Goal: Information Seeking & Learning: Learn about a topic

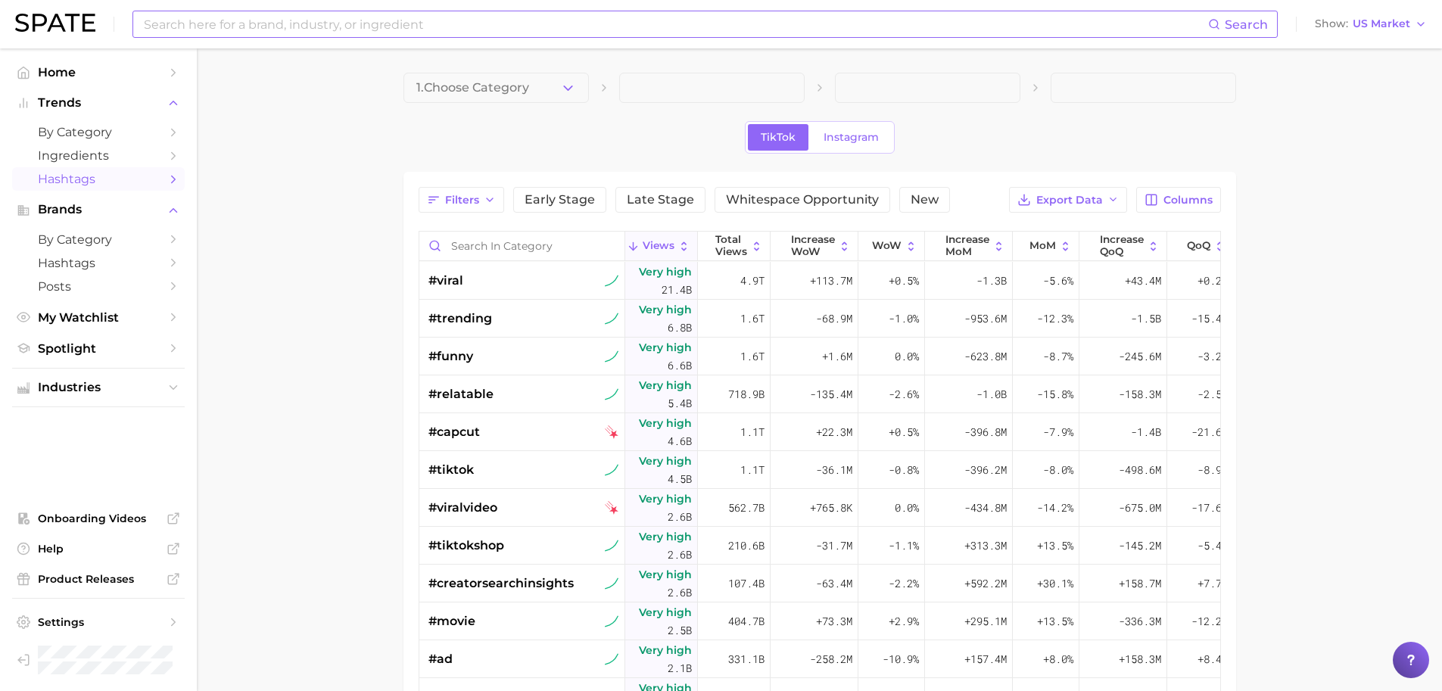
click at [475, 30] on input at bounding box center [675, 24] width 1066 height 26
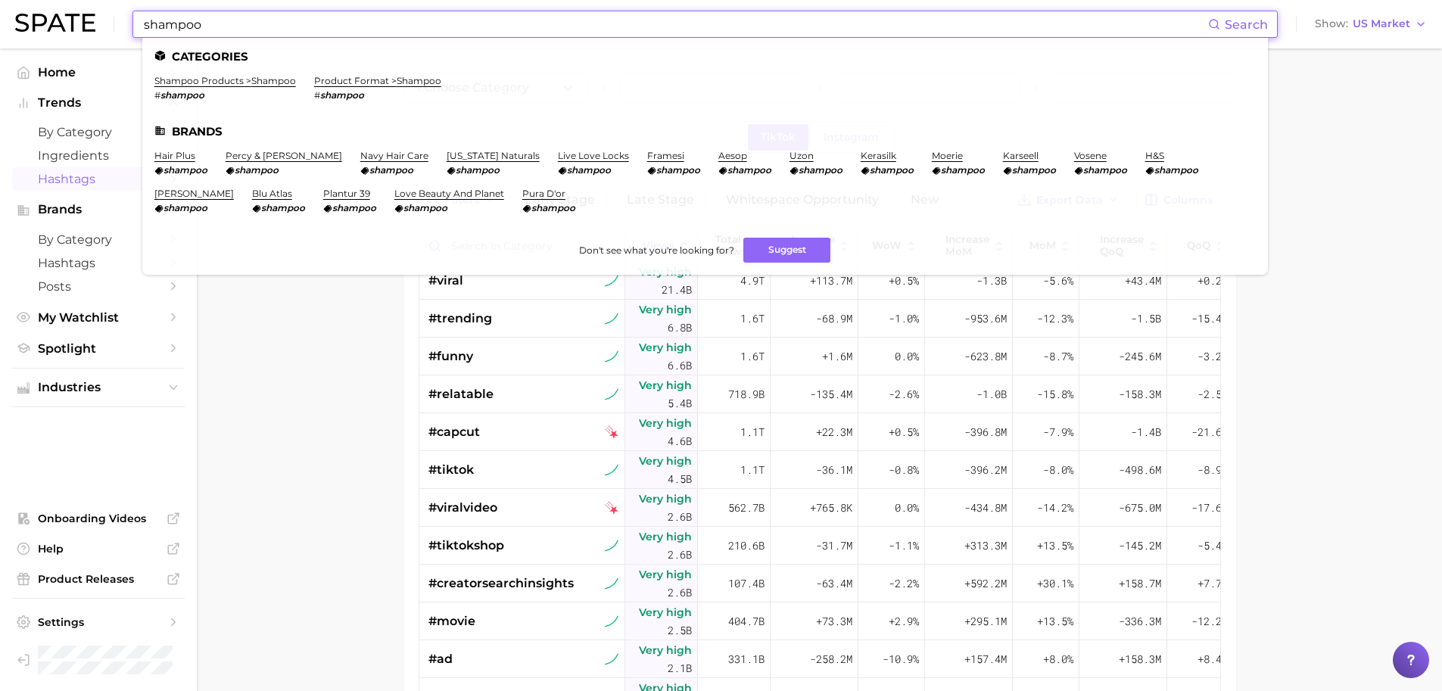
type input "shampoo"
click link "shampoo products > shampoo" at bounding box center [225, 80] width 142 height 11
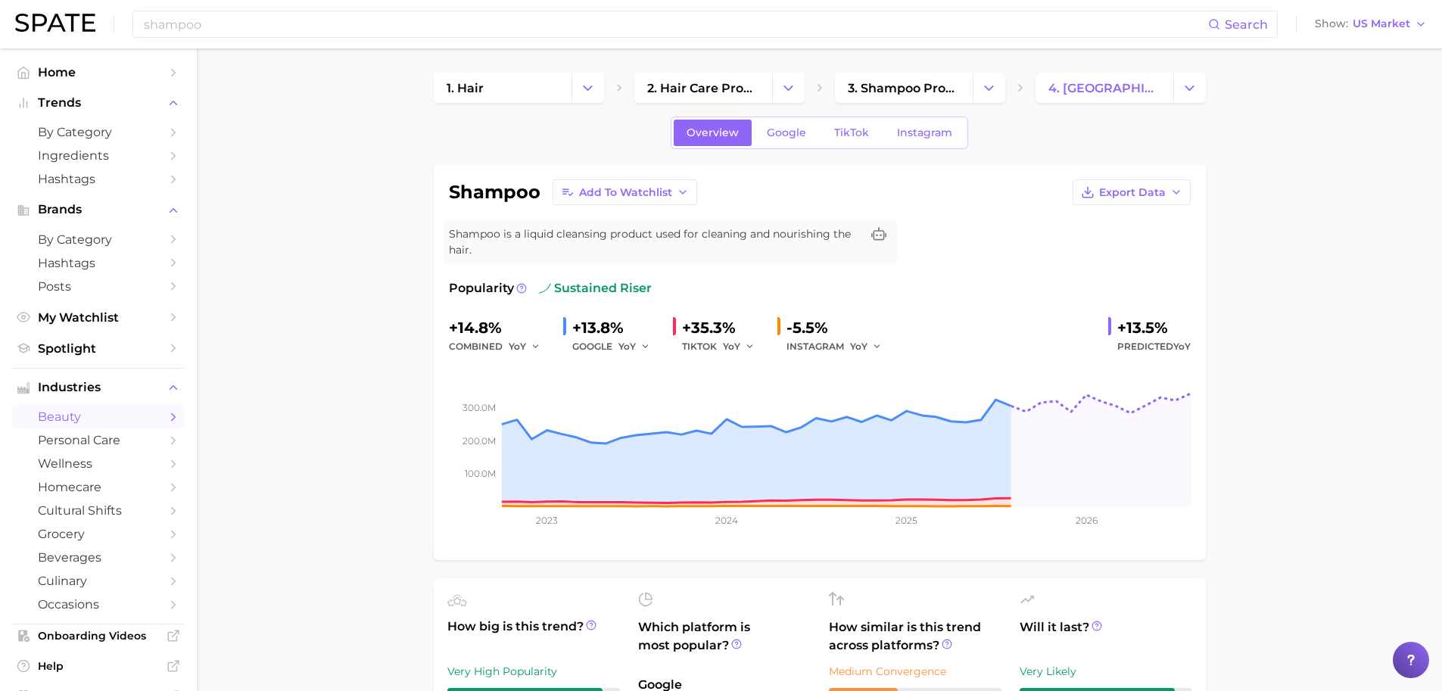
click at [967, 139] on div "Overview Google TikTok Instagram" at bounding box center [820, 133] width 772 height 33
click at [803, 136] on span "Google" at bounding box center [786, 132] width 39 height 13
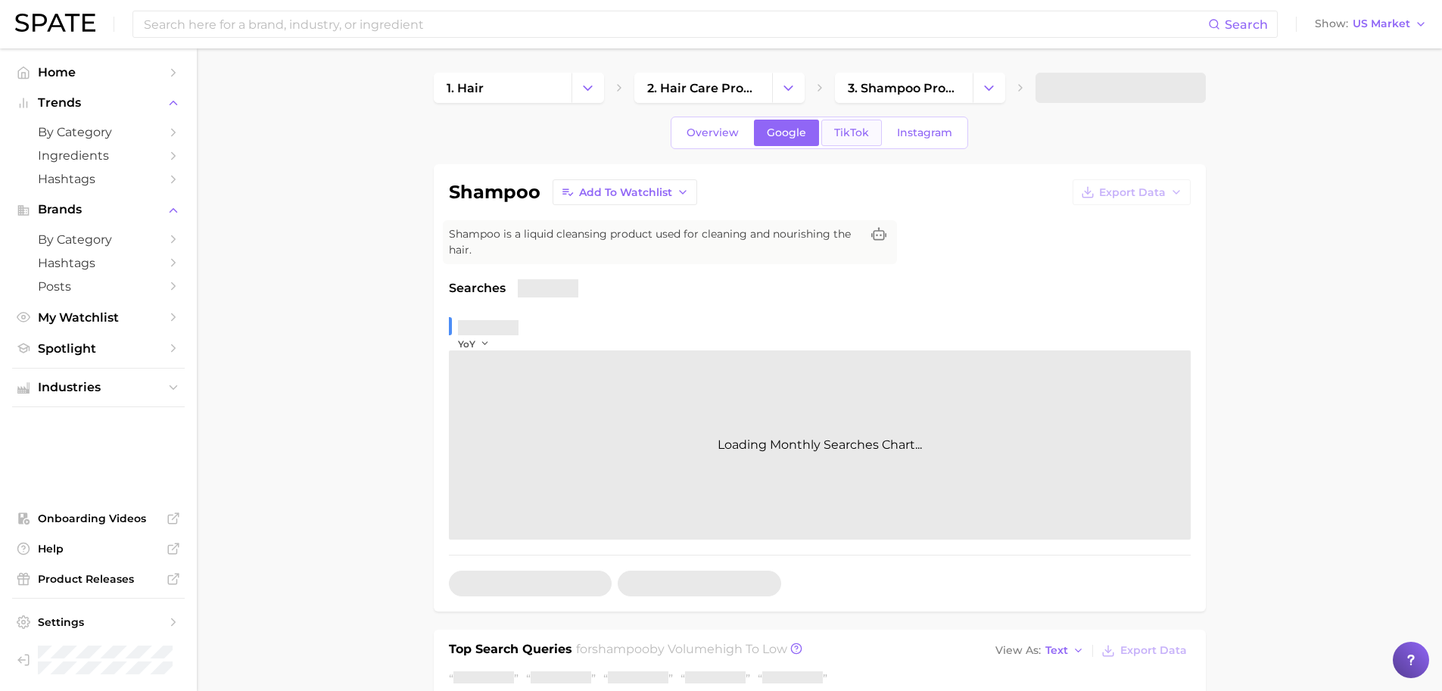
click at [847, 132] on span "TikTok" at bounding box center [851, 132] width 35 height 13
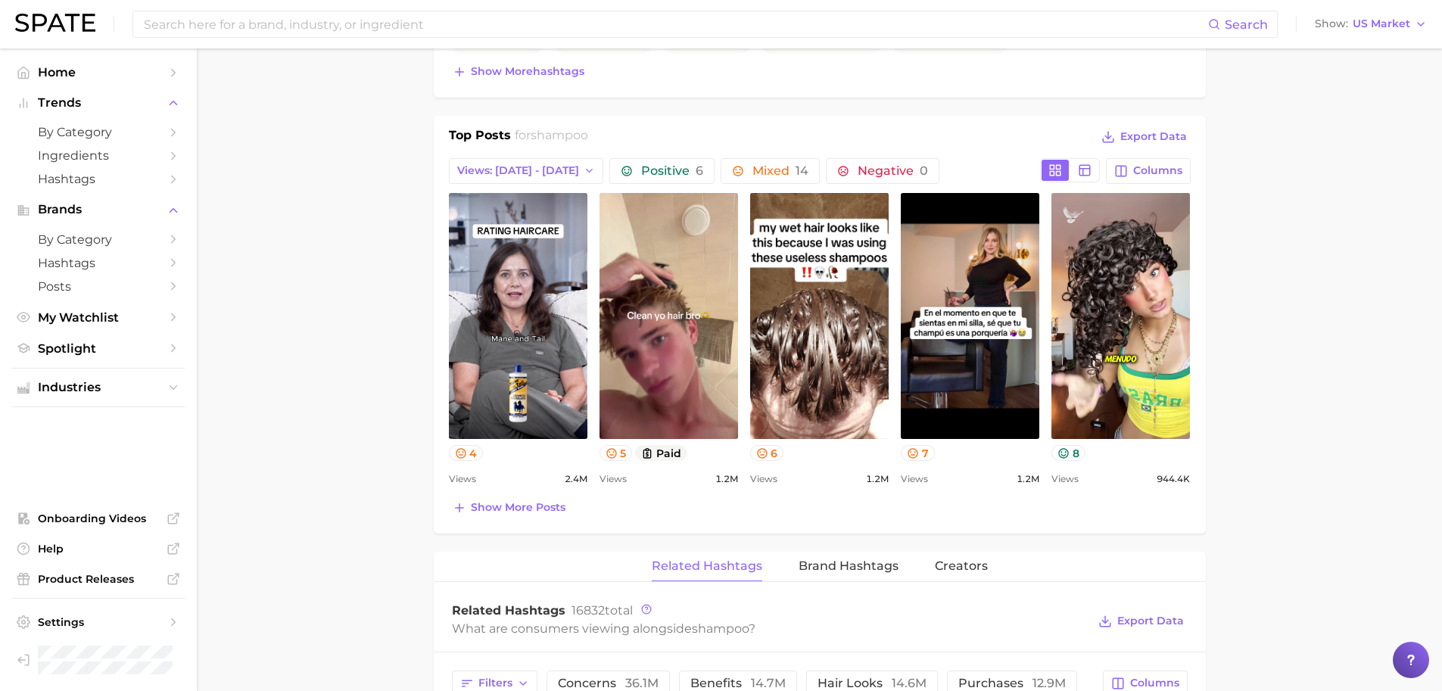
scroll to position [607, 0]
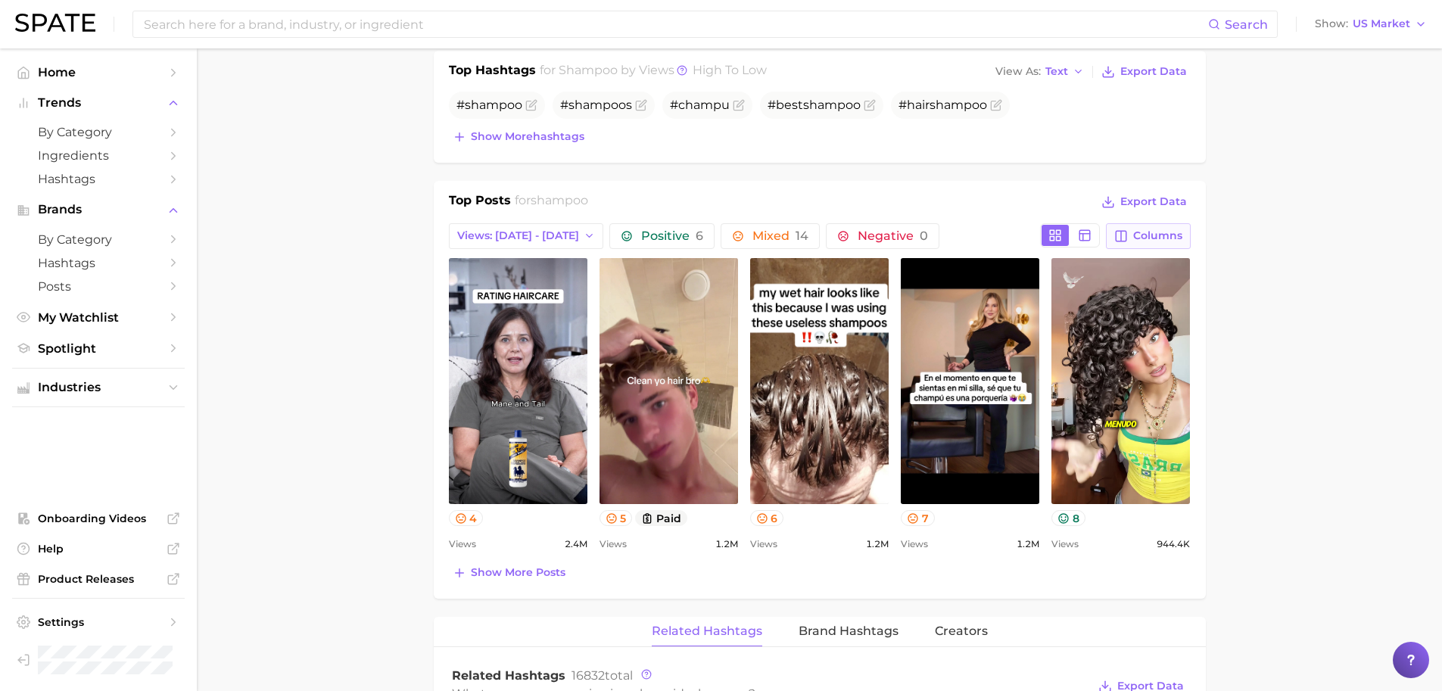
click at [1154, 227] on button "Columns" at bounding box center [1148, 236] width 84 height 26
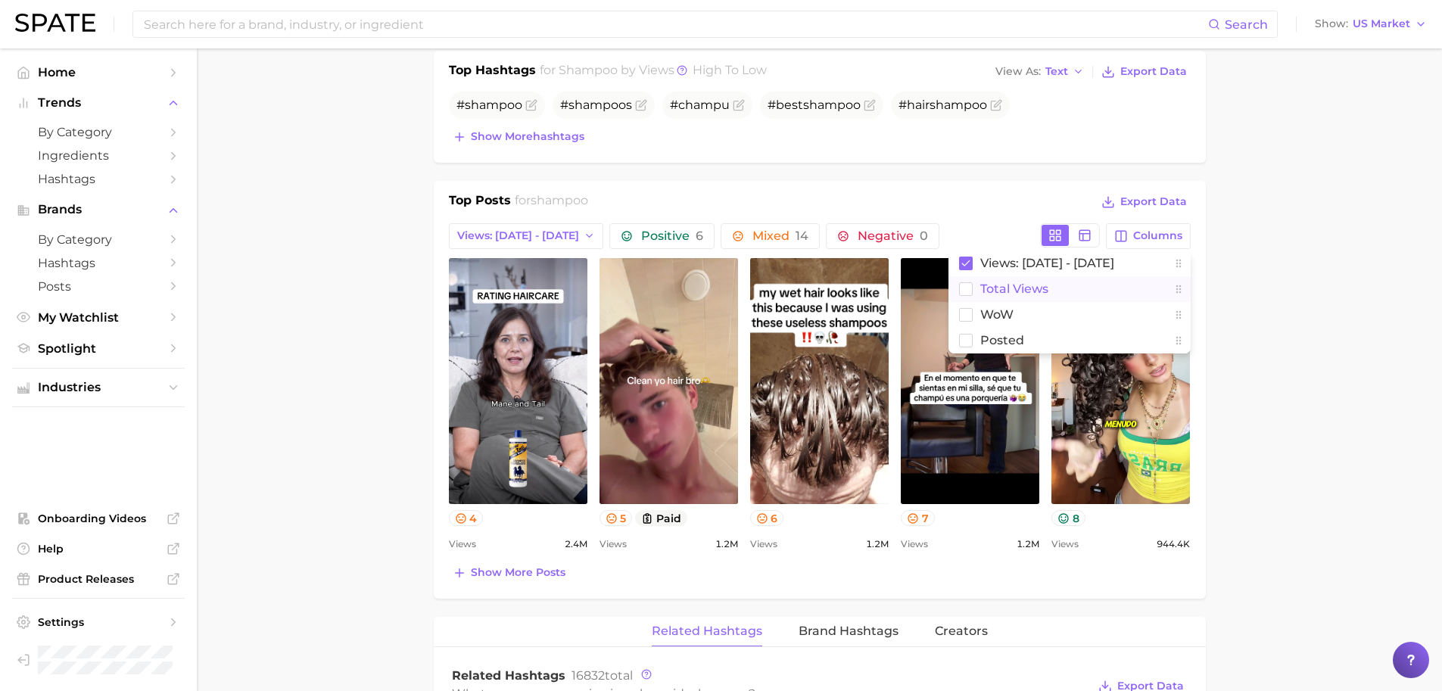
click at [1012, 288] on span "Total Views" at bounding box center [1014, 288] width 68 height 13
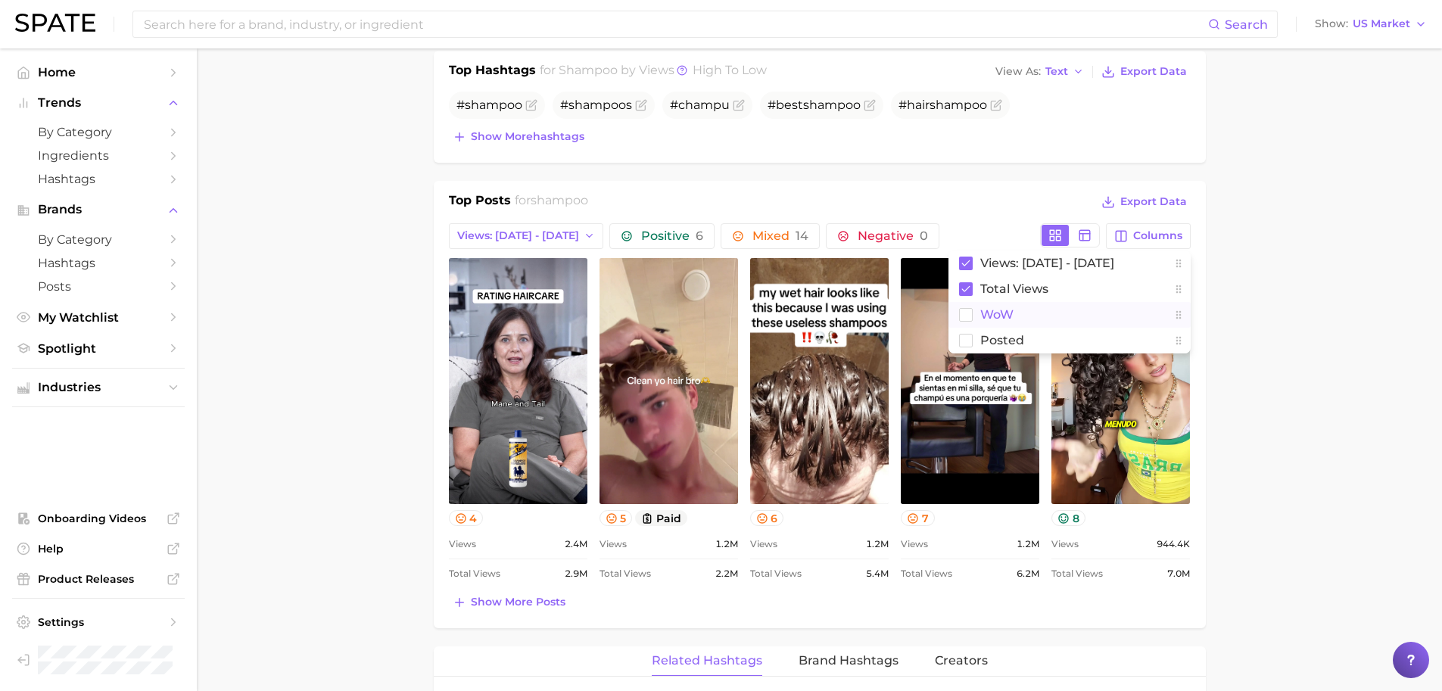
click at [1001, 310] on span "WoW" at bounding box center [996, 314] width 33 height 13
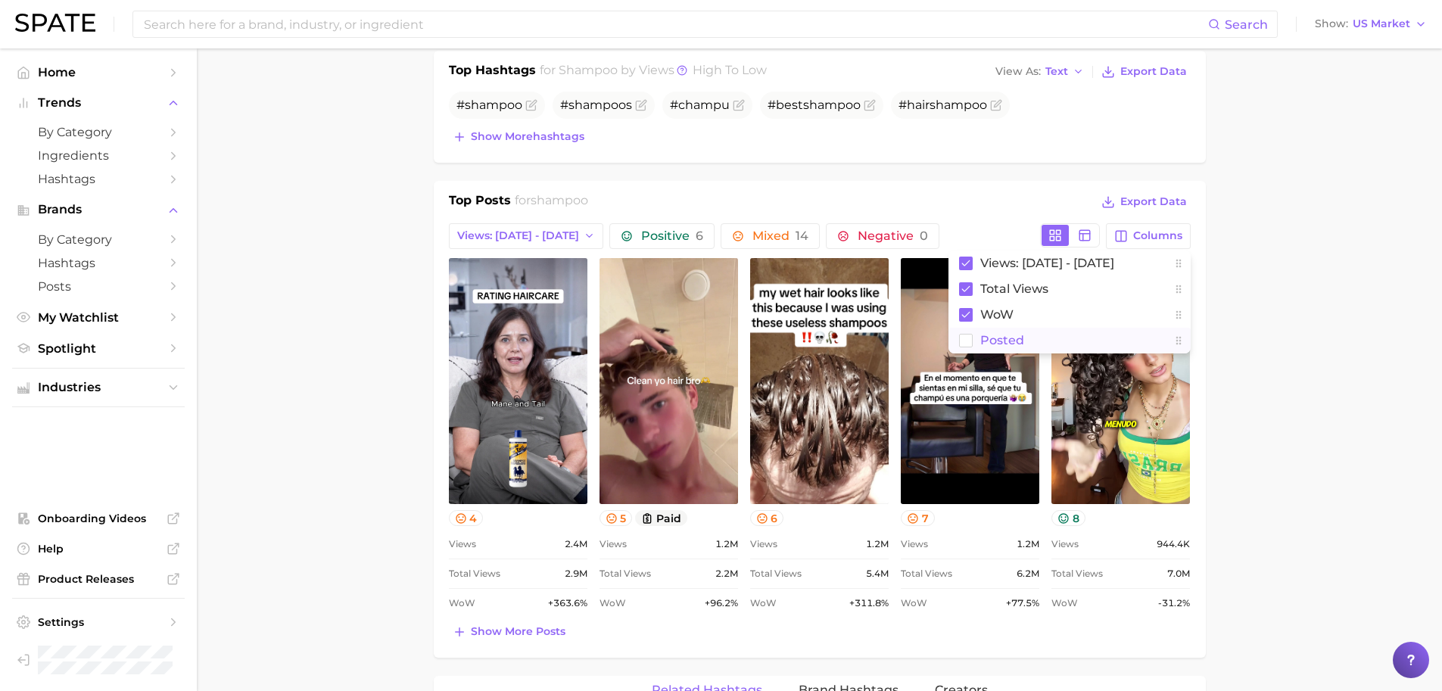
click at [993, 339] on span "Posted" at bounding box center [1002, 340] width 44 height 13
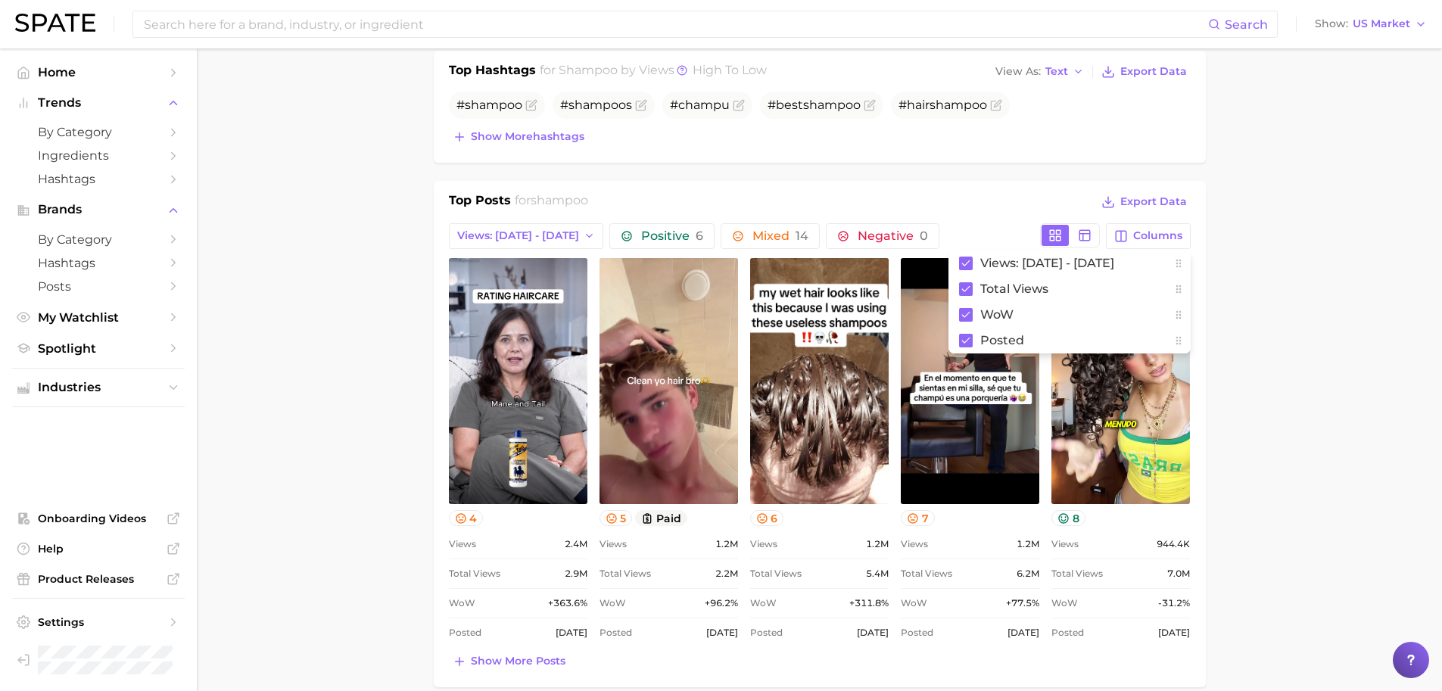
click at [1294, 351] on main "1. hair 2. hair care products 3. shampoo products 4. shampoo Overview Google Ti…" at bounding box center [819, 563] width 1245 height 2244
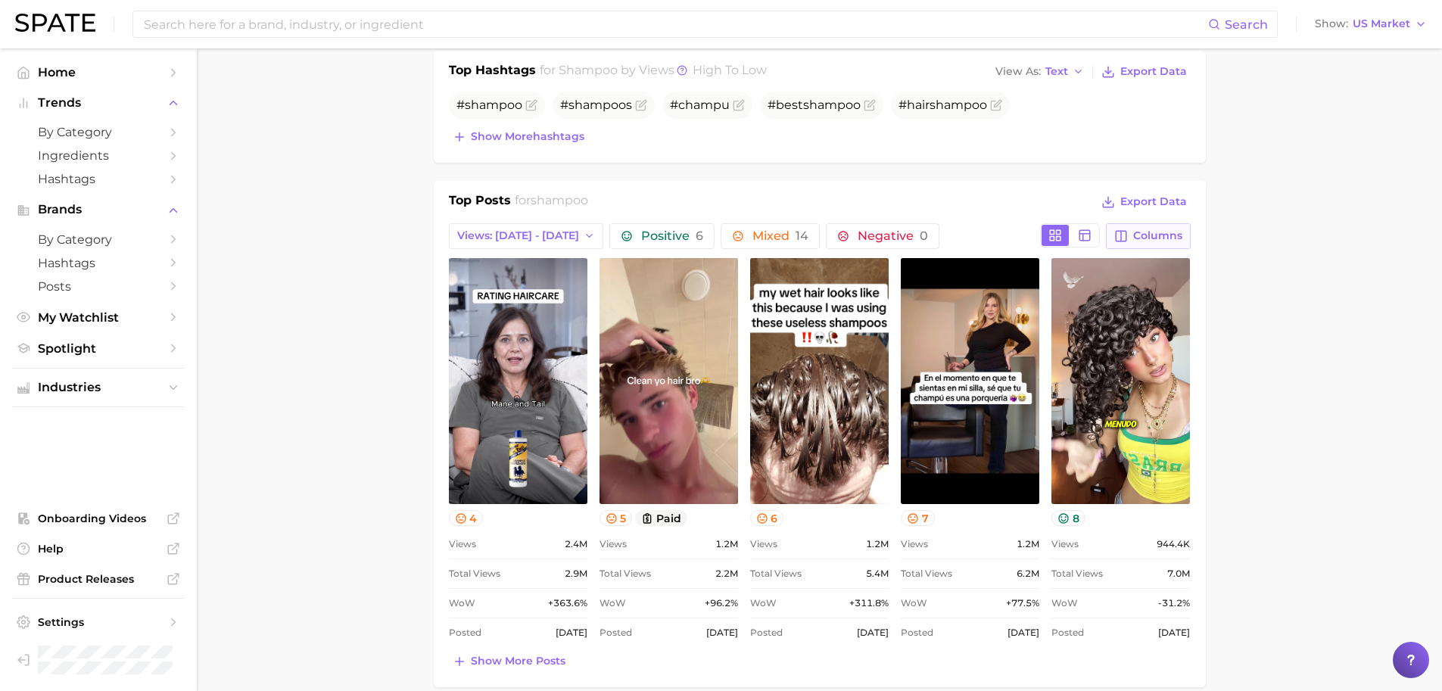
click at [1142, 229] on span "Columns" at bounding box center [1157, 235] width 49 height 13
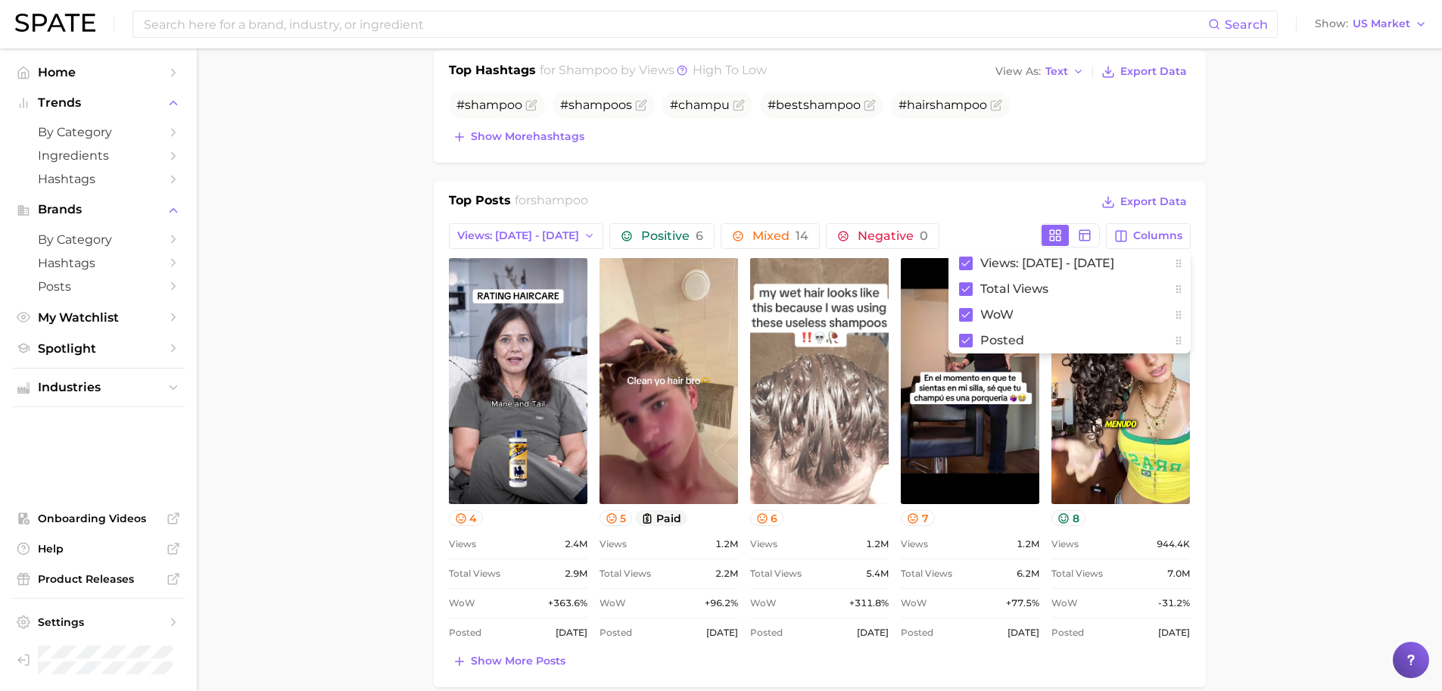
click at [864, 330] on link "view post on TikTok" at bounding box center [819, 381] width 139 height 246
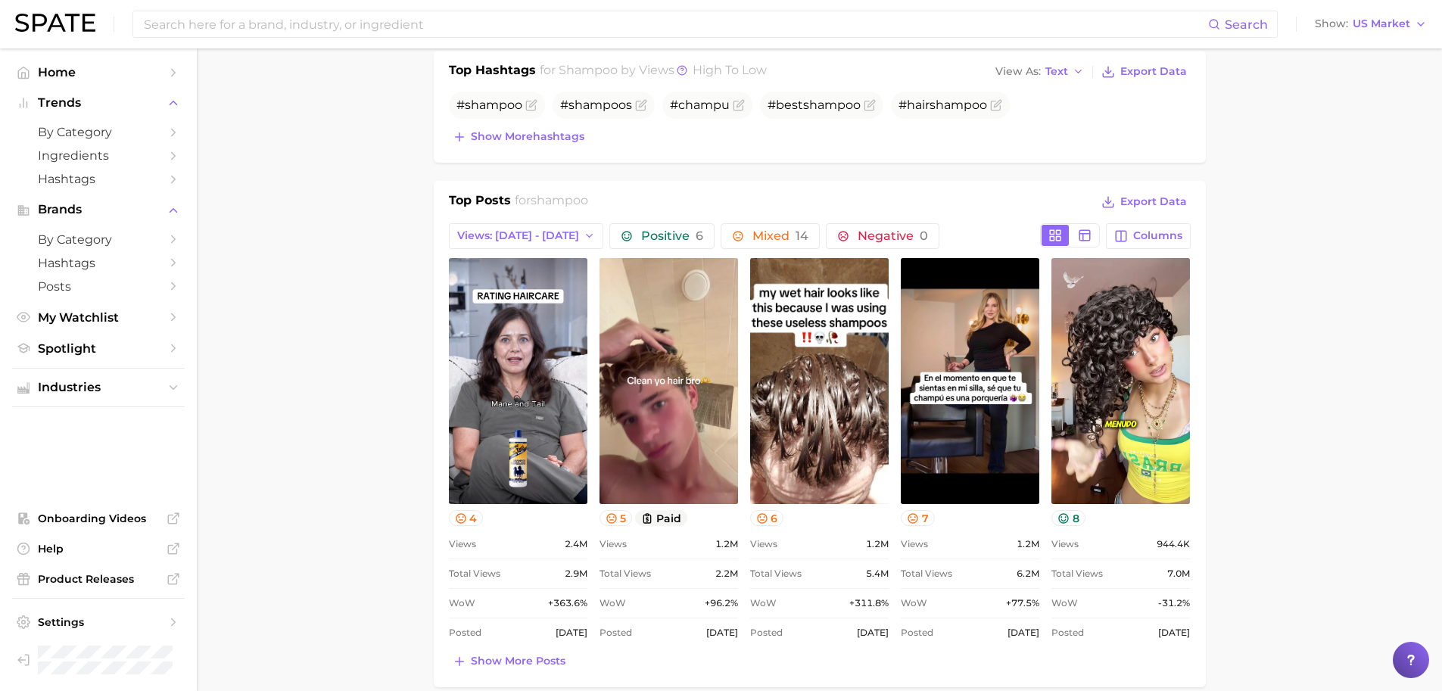
click at [332, 385] on main "1. hair 2. hair care products 3. shampoo products 4. shampoo Overview Google Ti…" at bounding box center [819, 563] width 1245 height 2244
click at [771, 520] on button "6" at bounding box center [767, 518] width 34 height 16
click at [912, 519] on icon at bounding box center [913, 518] width 10 height 10
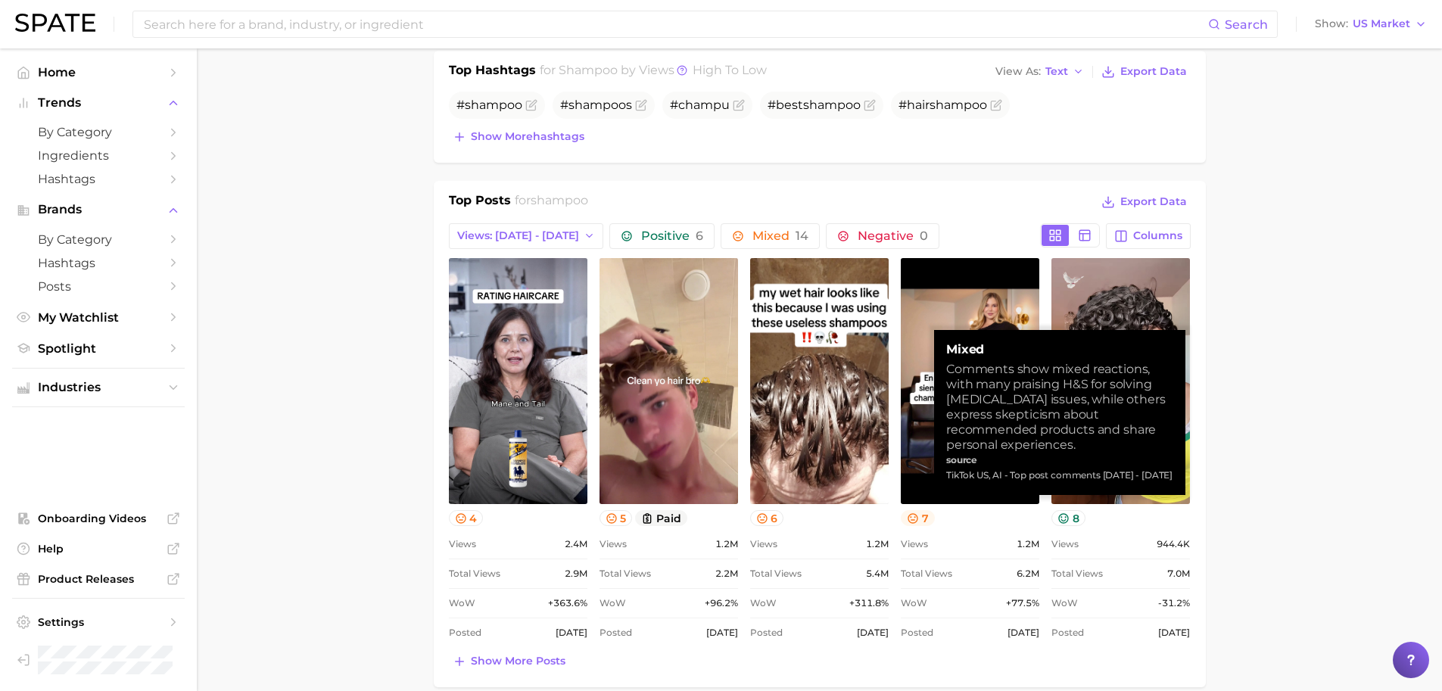
click at [912, 519] on icon at bounding box center [913, 518] width 10 height 10
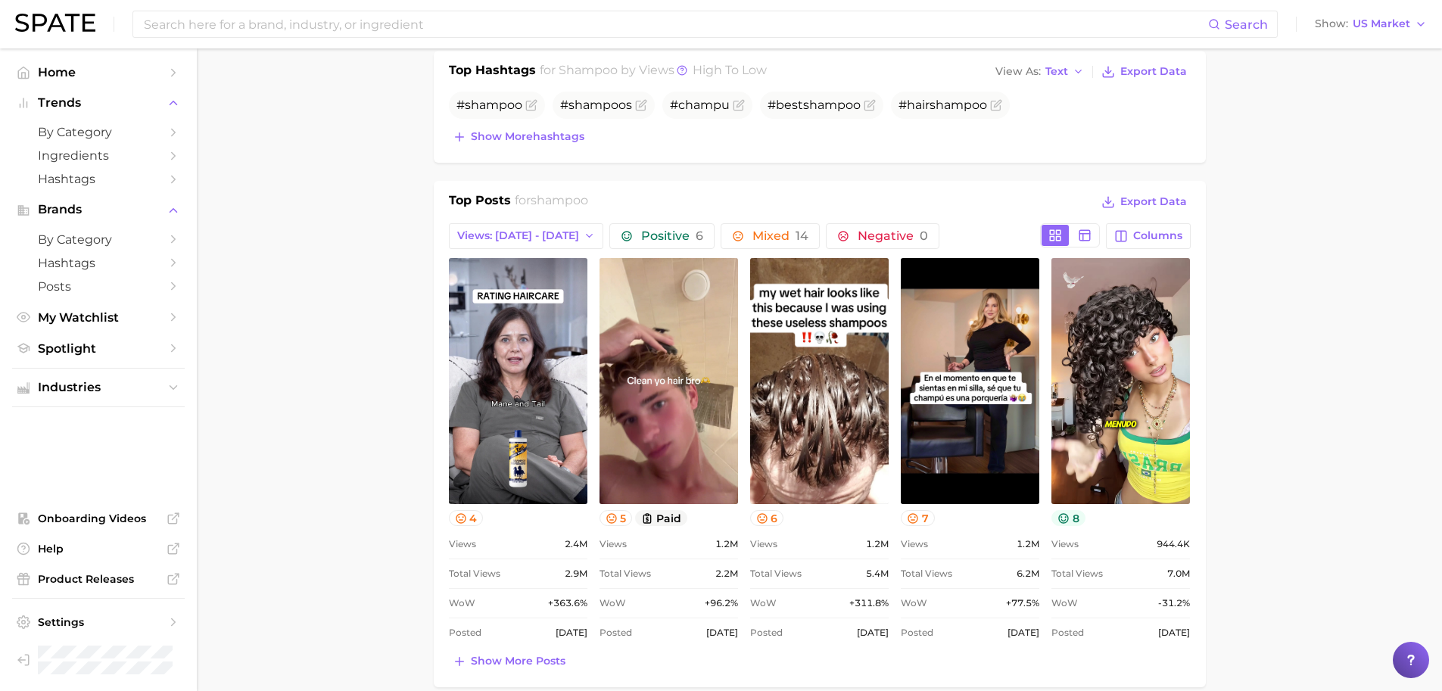
click at [1068, 523] on button "8" at bounding box center [1069, 518] width 34 height 16
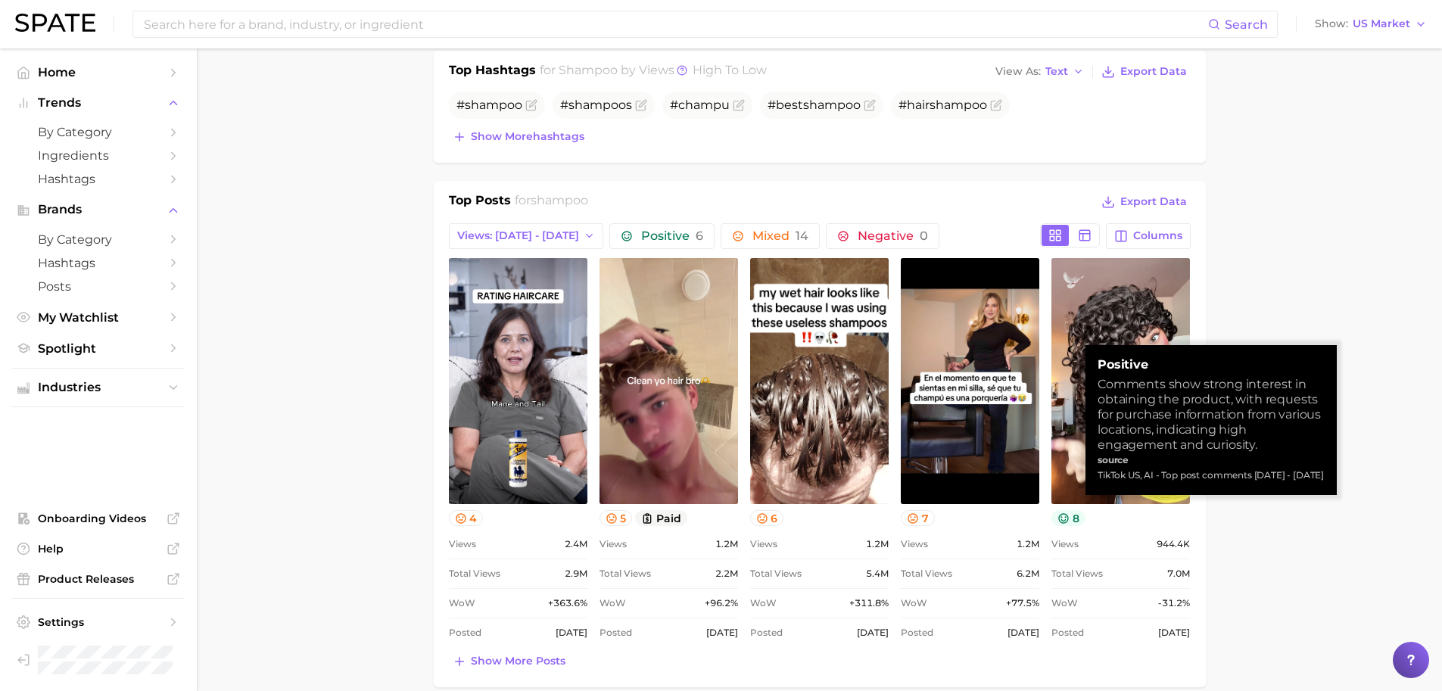
click at [1068, 523] on icon at bounding box center [1064, 519] width 12 height 12
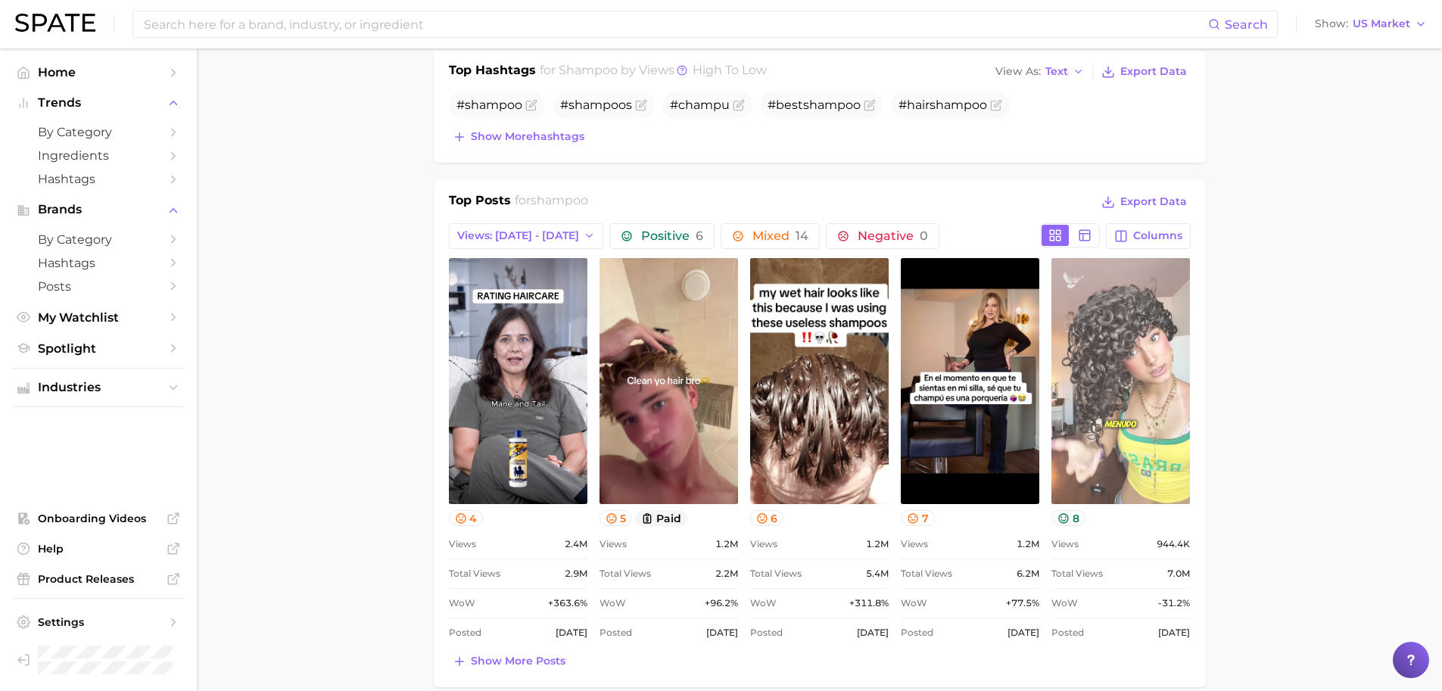
click at [1101, 457] on link "view post on TikTok" at bounding box center [1121, 381] width 139 height 246
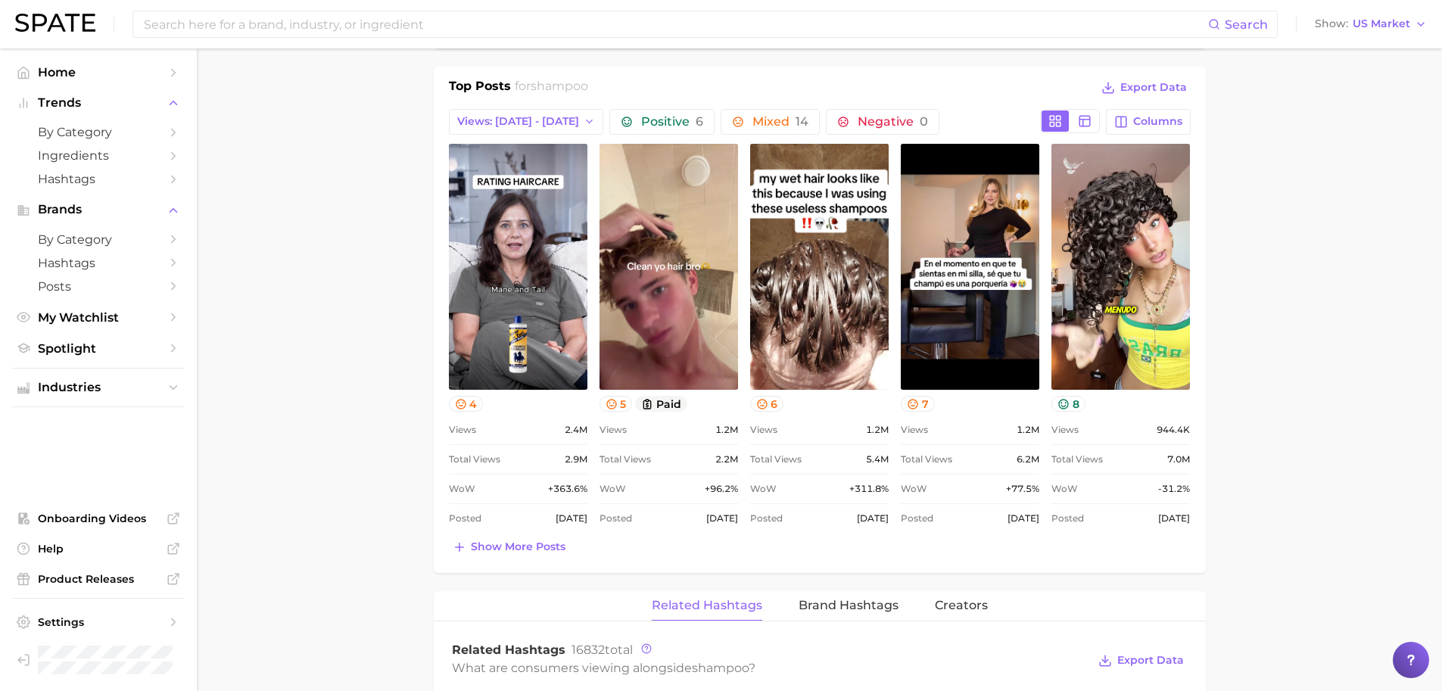
scroll to position [725, 0]
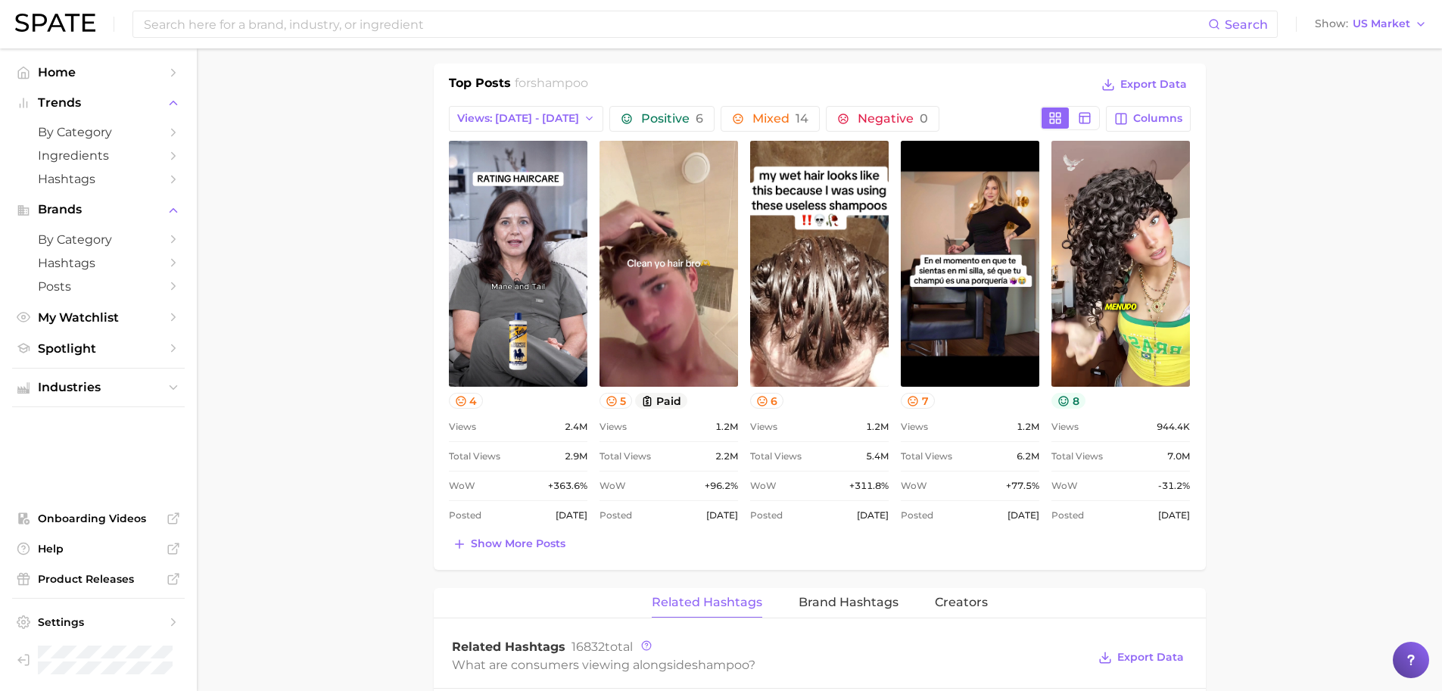
click at [1067, 400] on icon at bounding box center [1064, 401] width 12 height 12
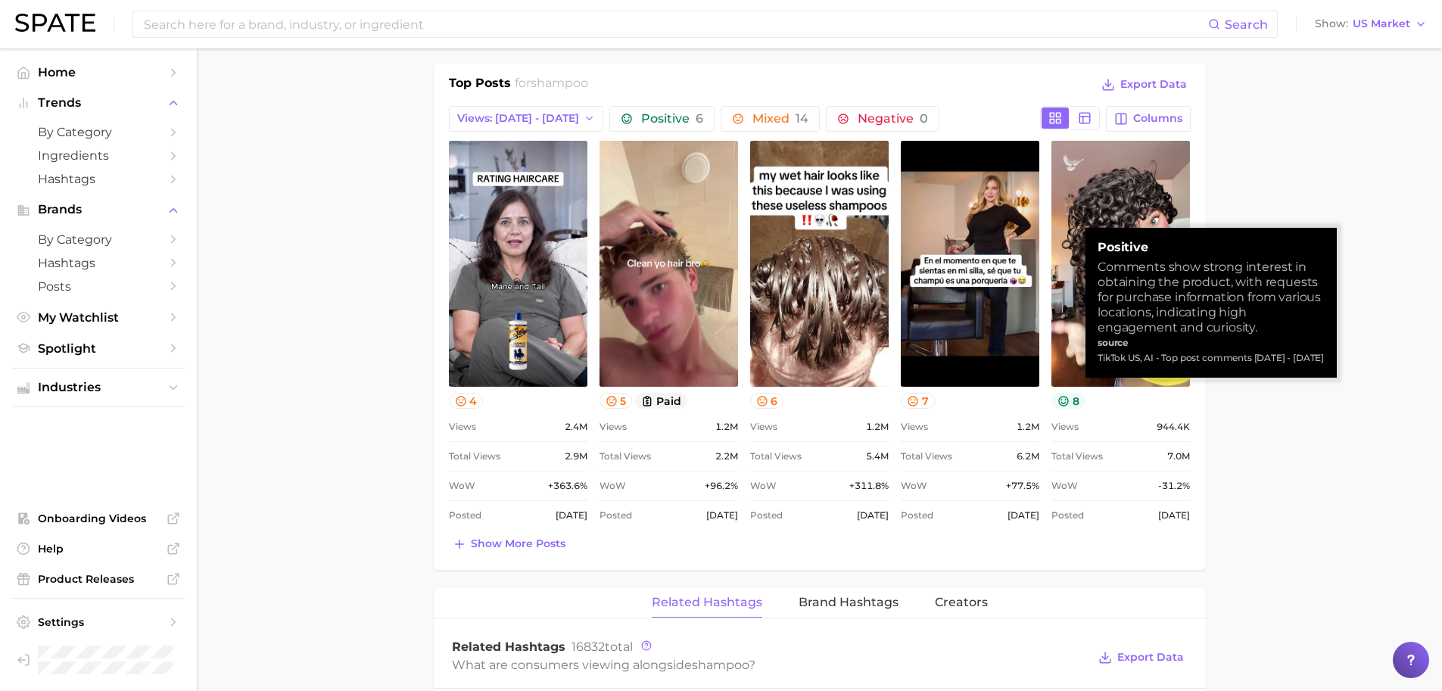
click at [1067, 400] on icon at bounding box center [1064, 401] width 12 height 12
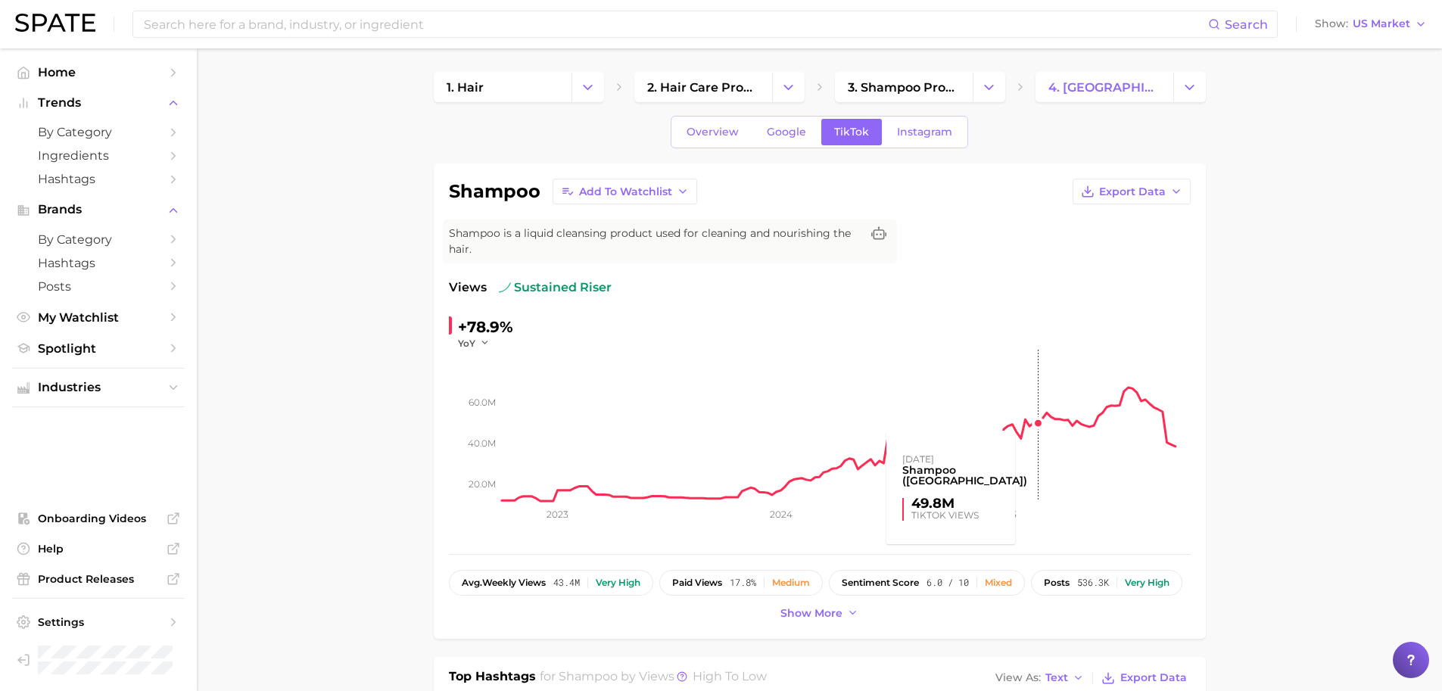
scroll to position [0, 0]
click at [915, 129] on span "Instagram" at bounding box center [924, 132] width 55 height 13
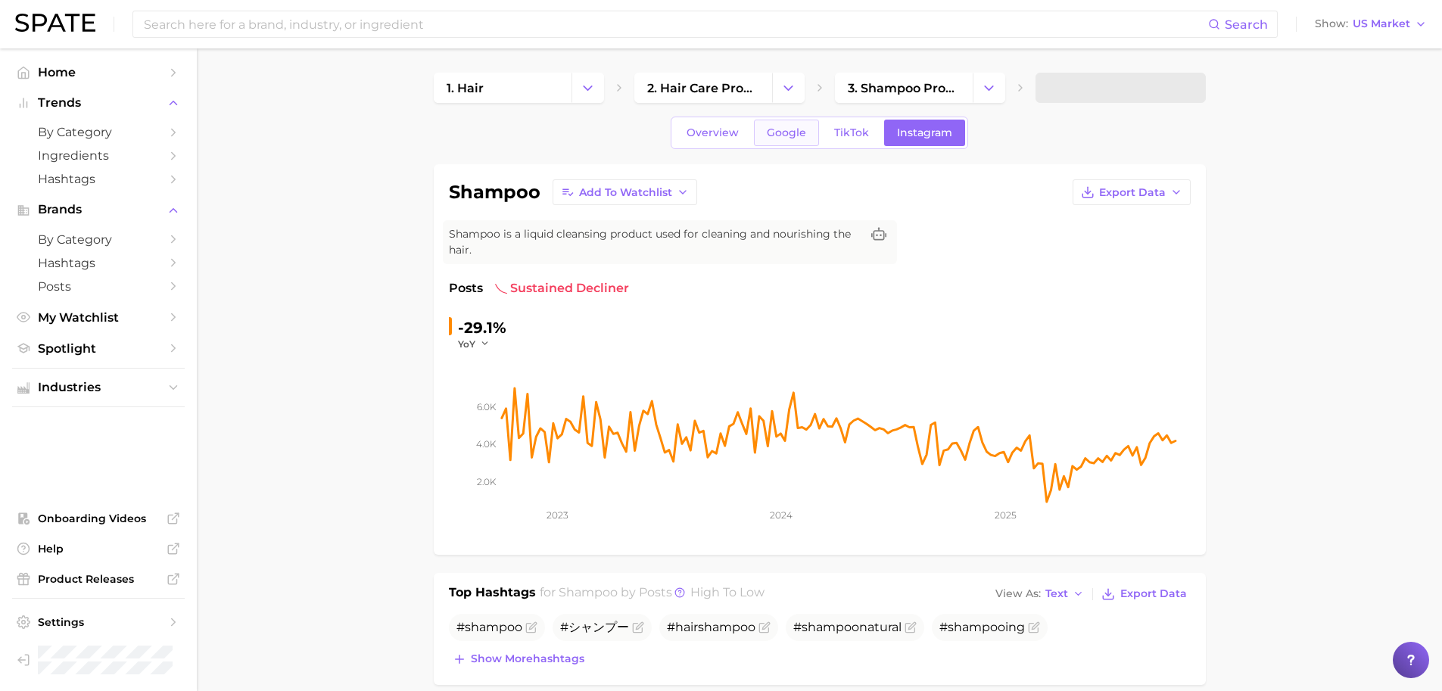
click at [778, 132] on span "Google" at bounding box center [786, 132] width 39 height 13
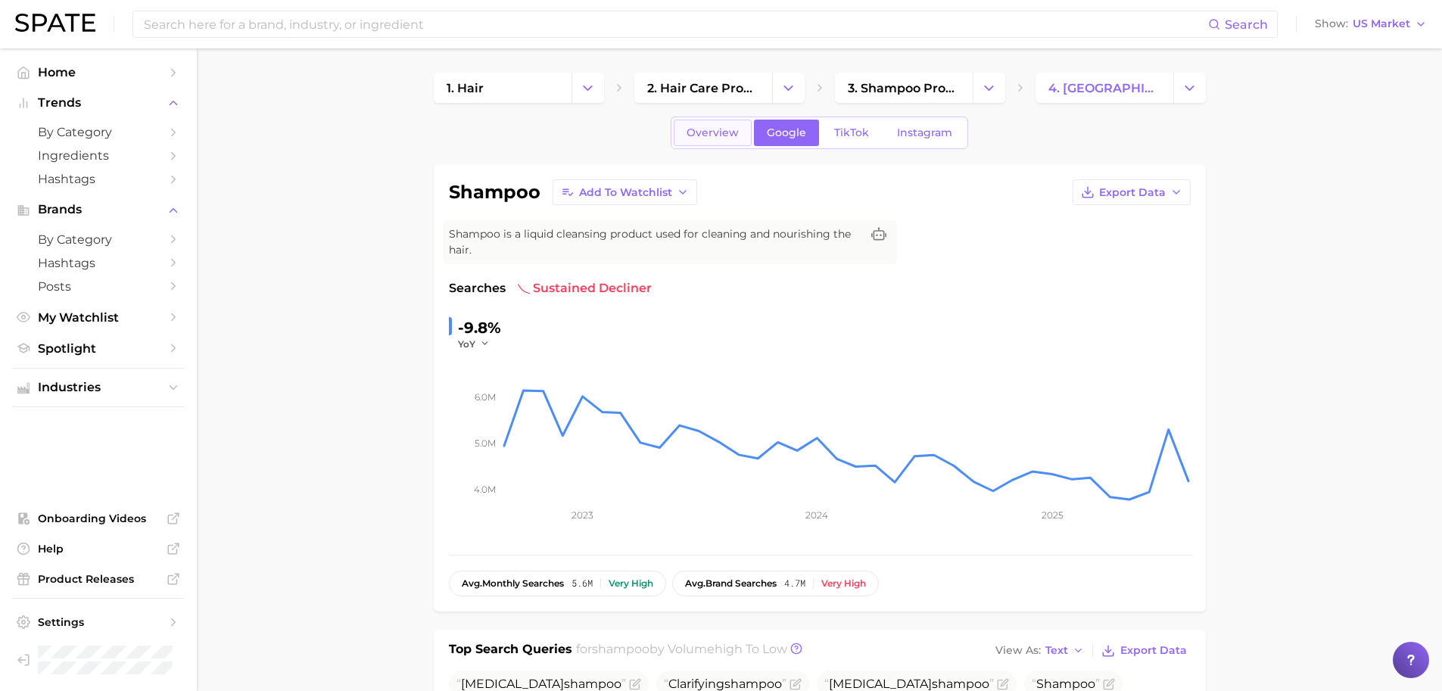
click at [708, 136] on span "Overview" at bounding box center [713, 132] width 52 height 13
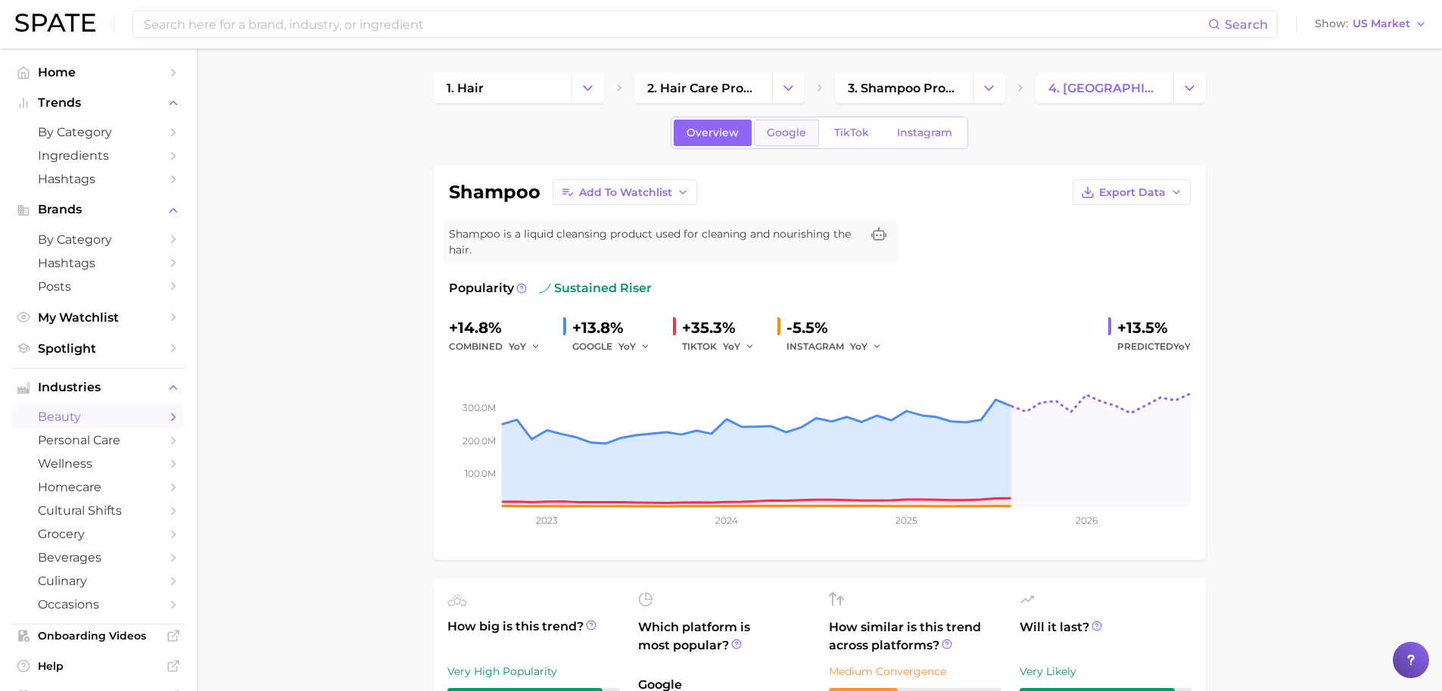
click at [787, 137] on span "Google" at bounding box center [786, 132] width 39 height 13
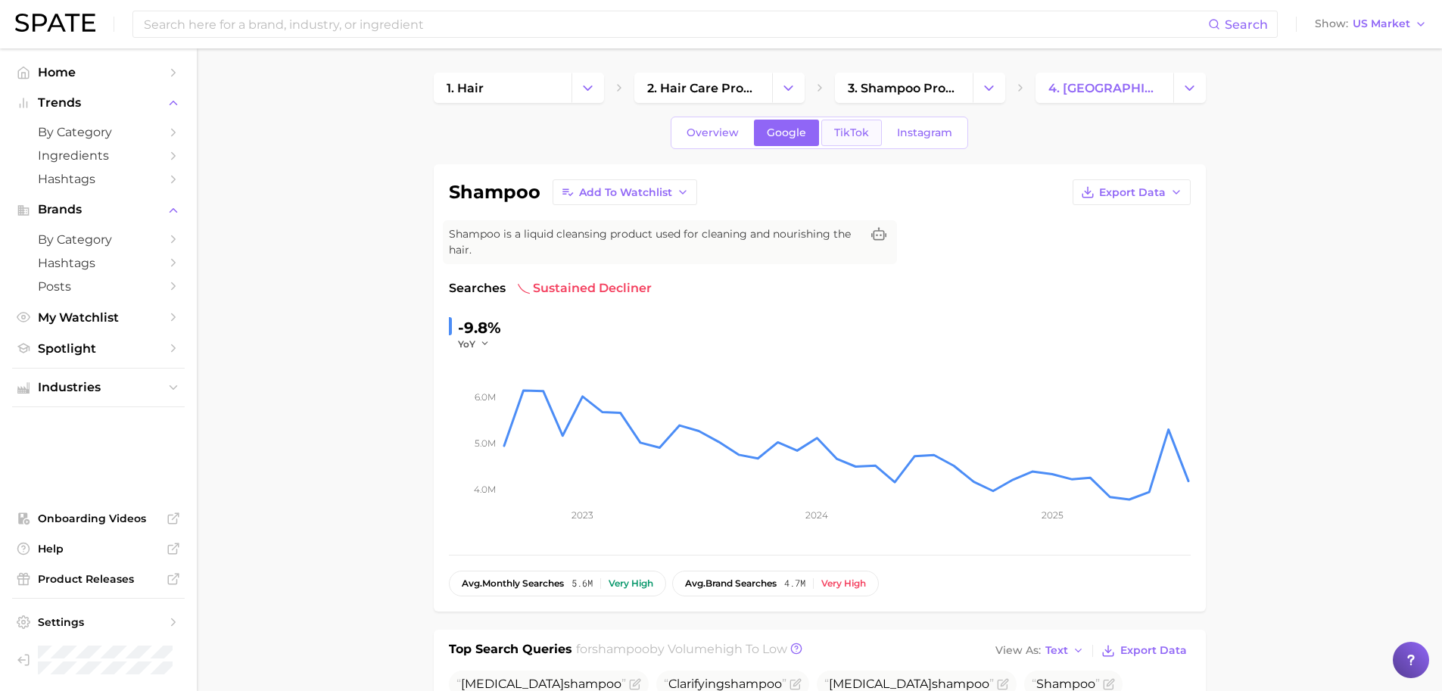
click at [837, 138] on span "TikTok" at bounding box center [851, 132] width 35 height 13
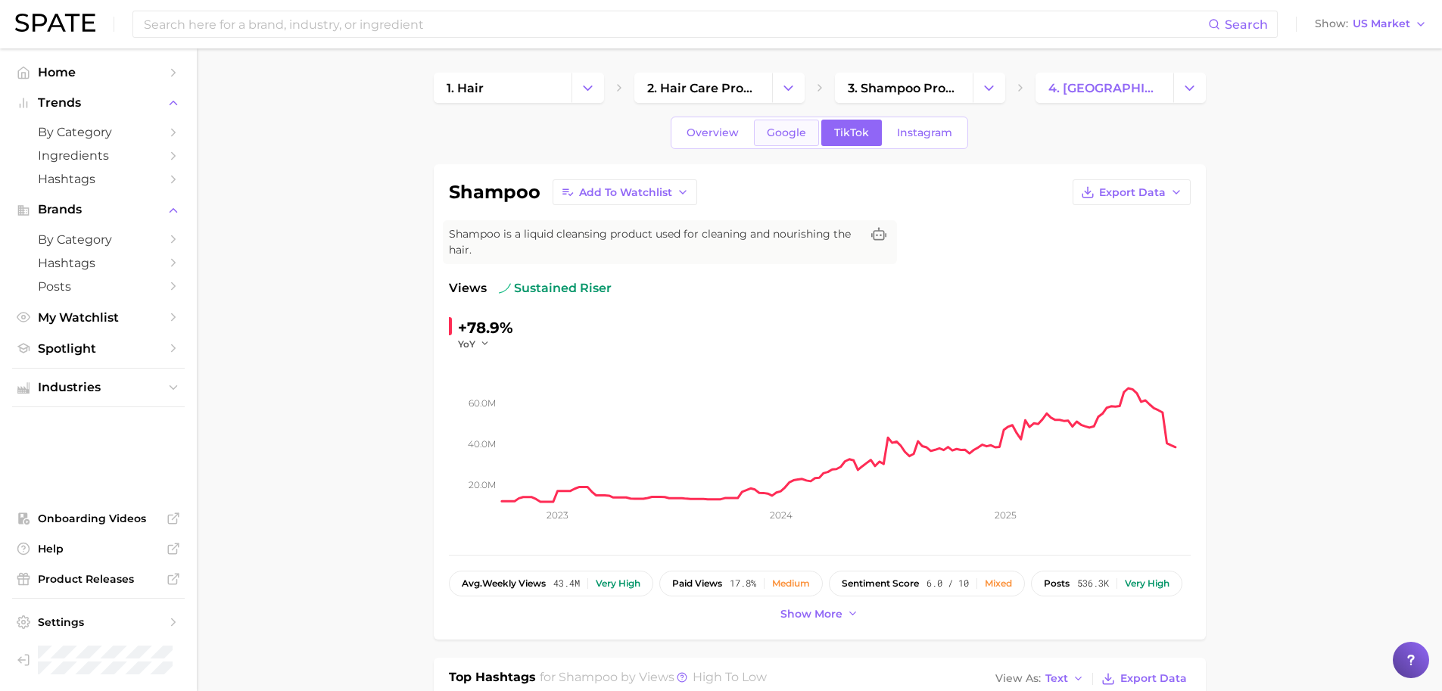
click at [785, 135] on span "Google" at bounding box center [786, 132] width 39 height 13
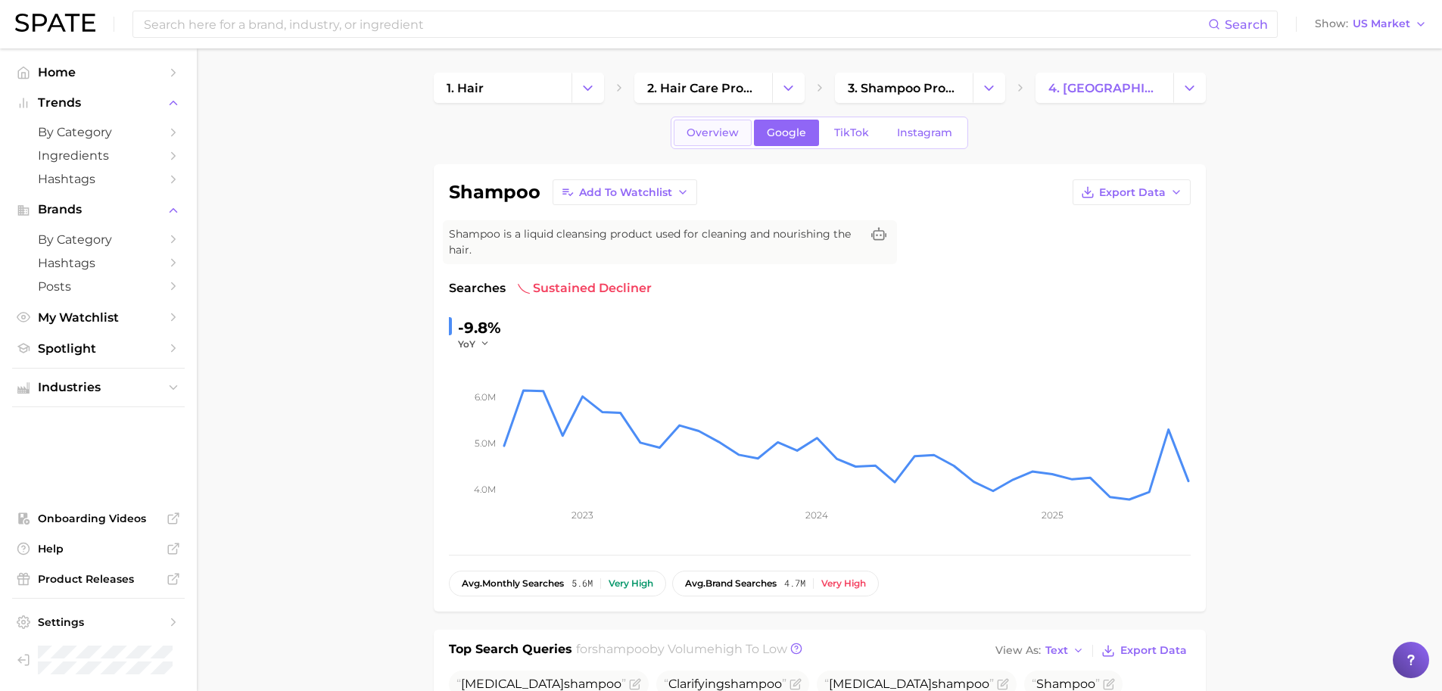
click at [743, 130] on link "Overview" at bounding box center [713, 133] width 78 height 26
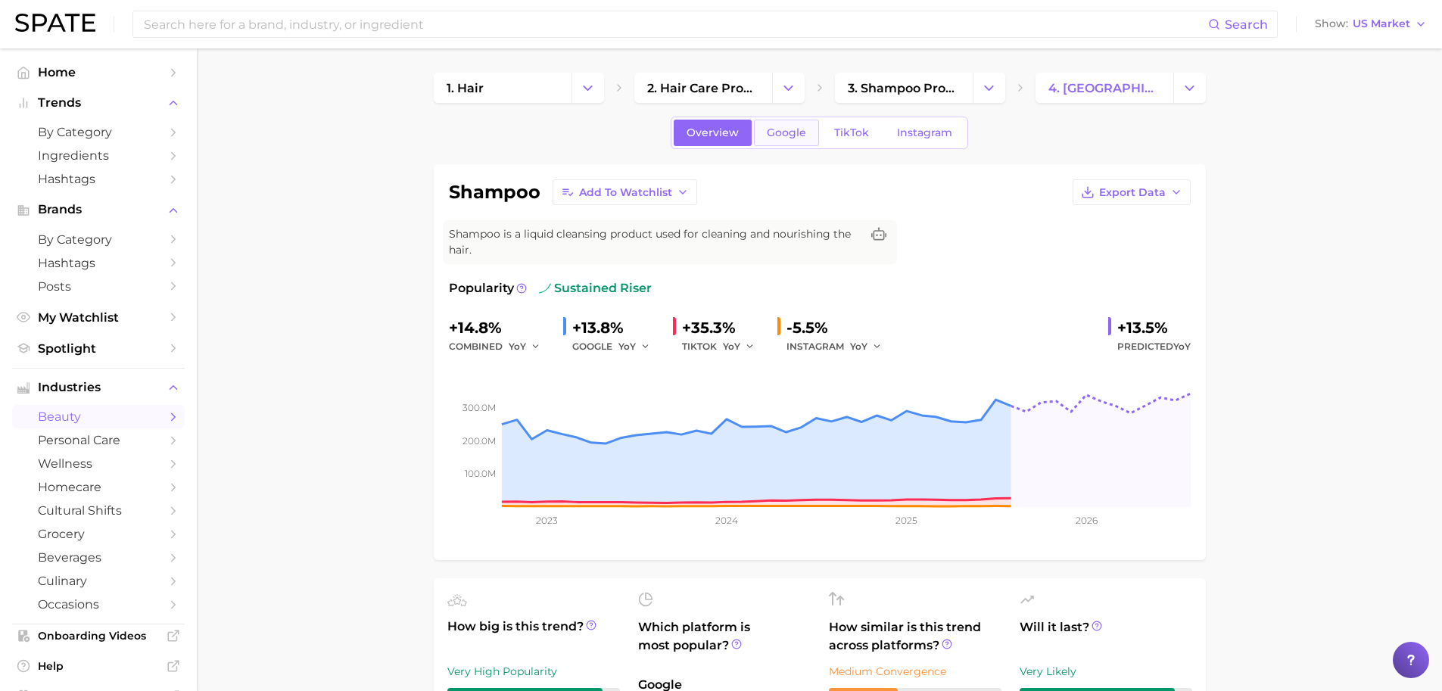
click at [797, 138] on span "Google" at bounding box center [786, 132] width 39 height 13
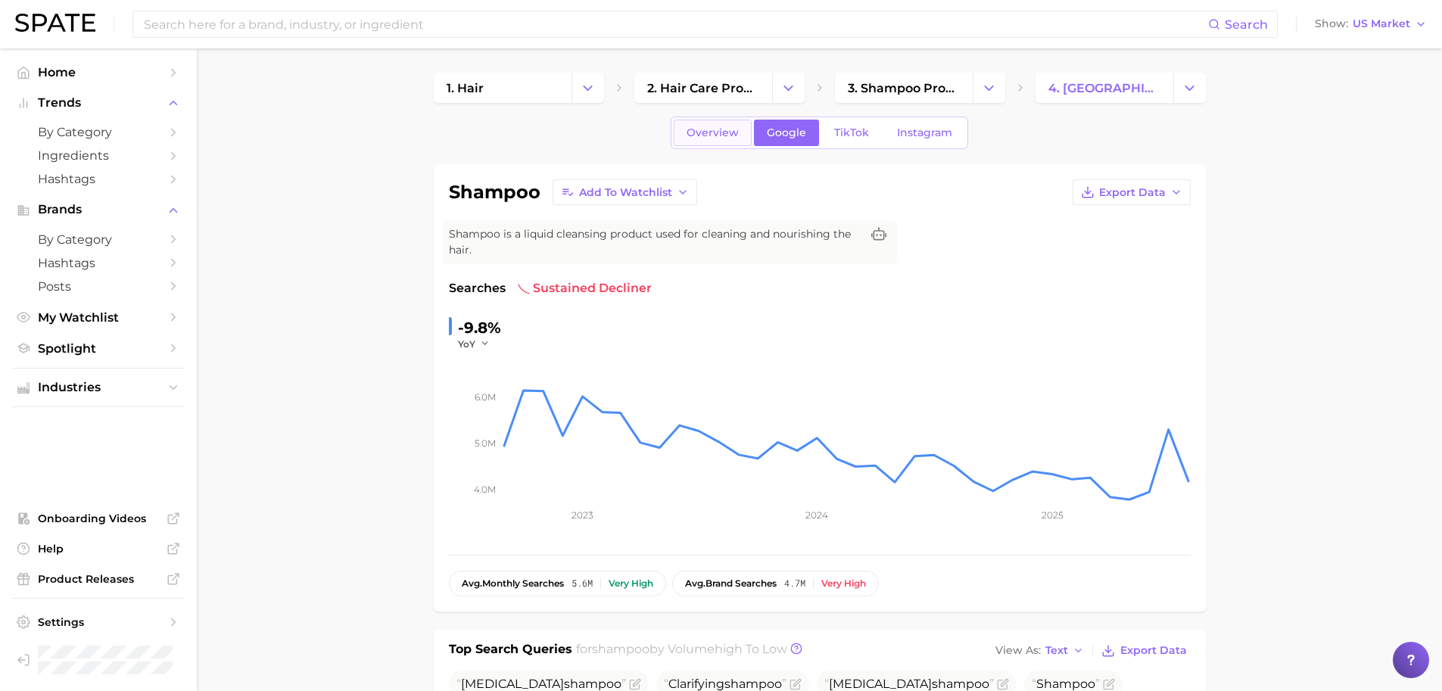
click at [701, 135] on span "Overview" at bounding box center [713, 132] width 52 height 13
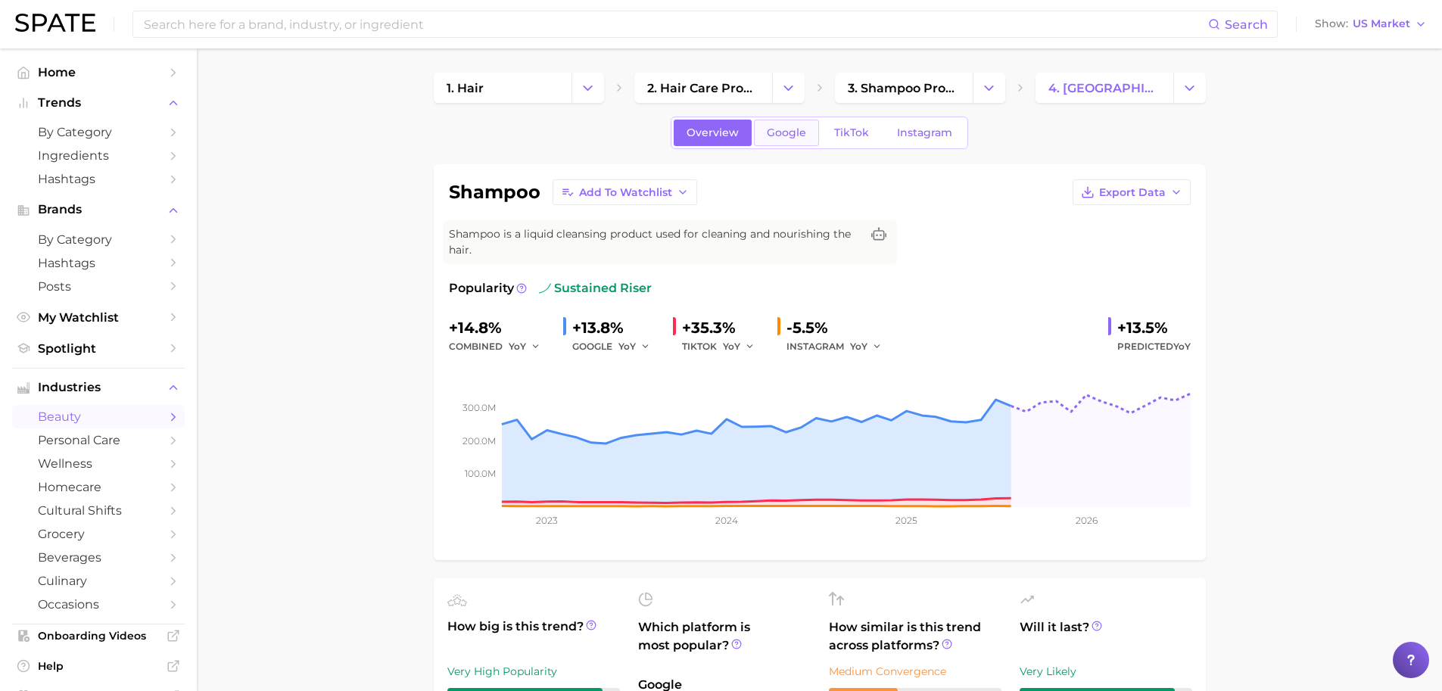
click at [784, 136] on span "Google" at bounding box center [786, 132] width 39 height 13
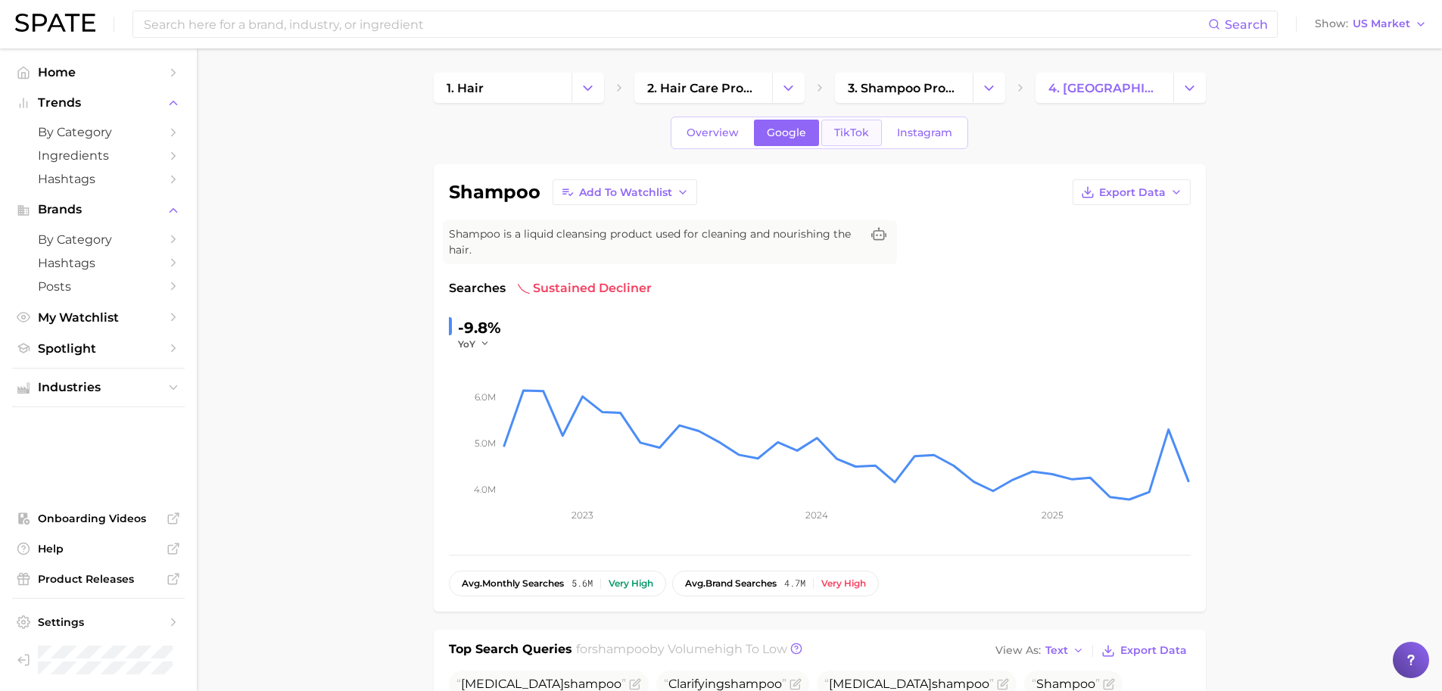
click at [835, 132] on span "TikTok" at bounding box center [851, 132] width 35 height 13
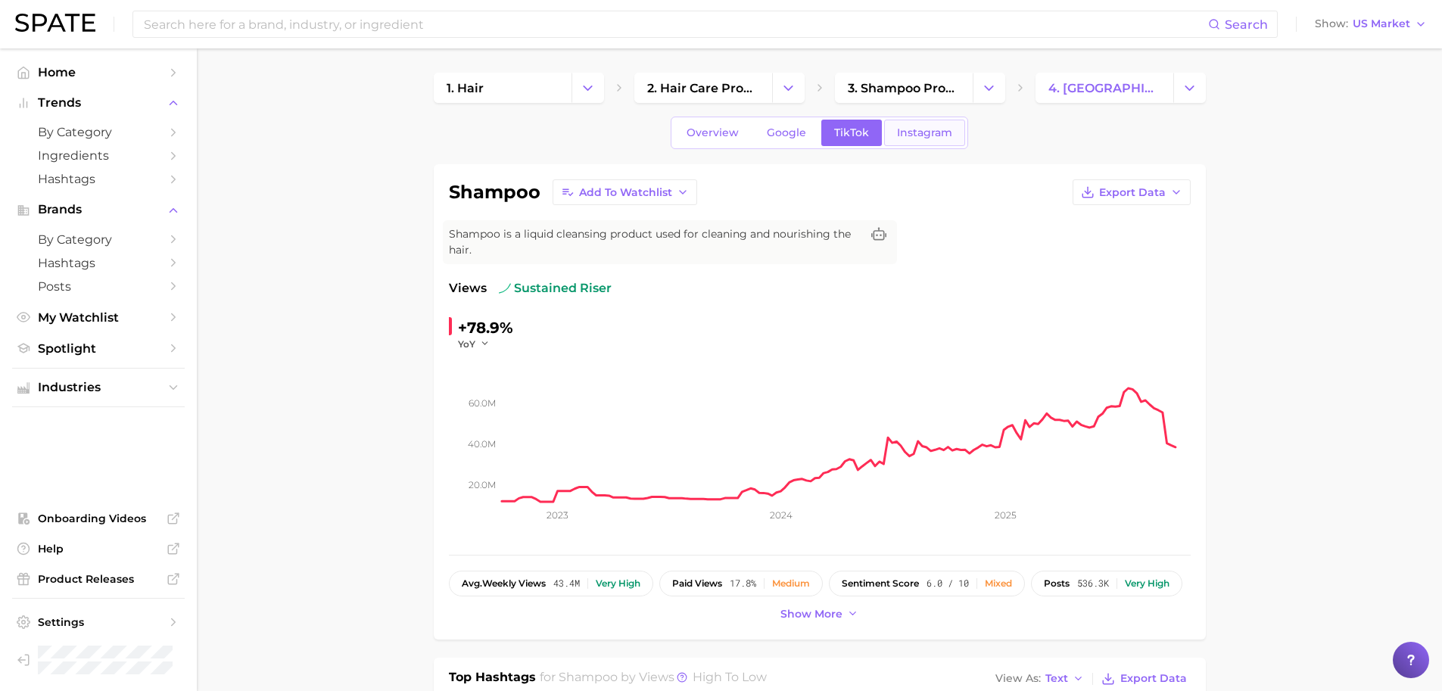
click at [921, 136] on span "Instagram" at bounding box center [924, 132] width 55 height 13
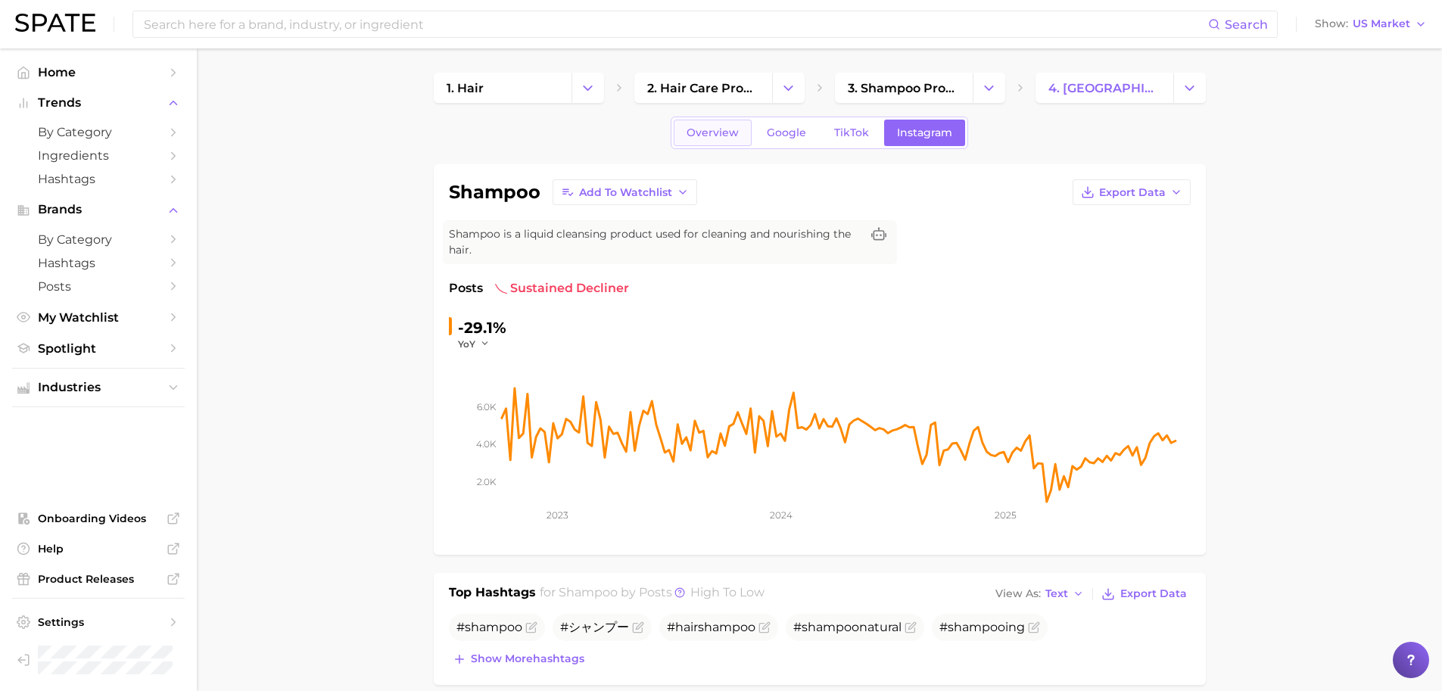
click at [737, 135] on span "Overview" at bounding box center [713, 132] width 52 height 13
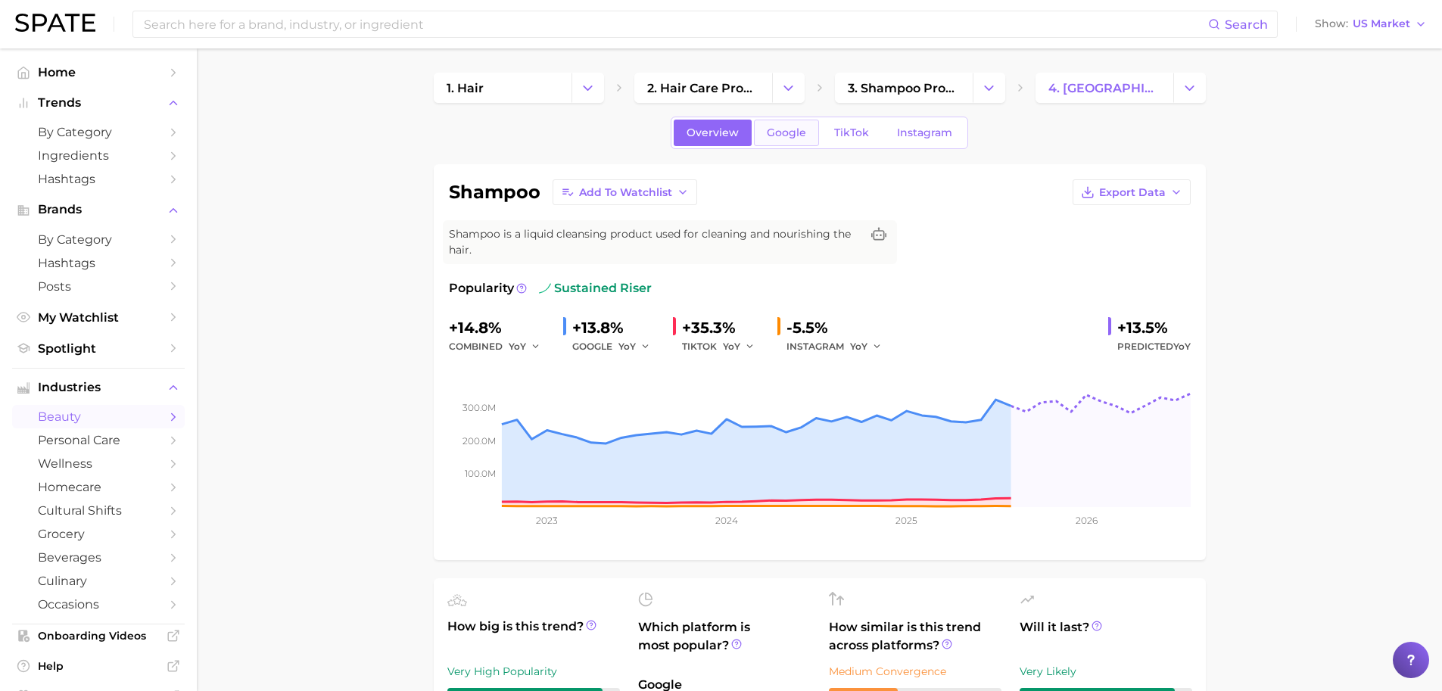
click at [788, 135] on span "Google" at bounding box center [786, 132] width 39 height 13
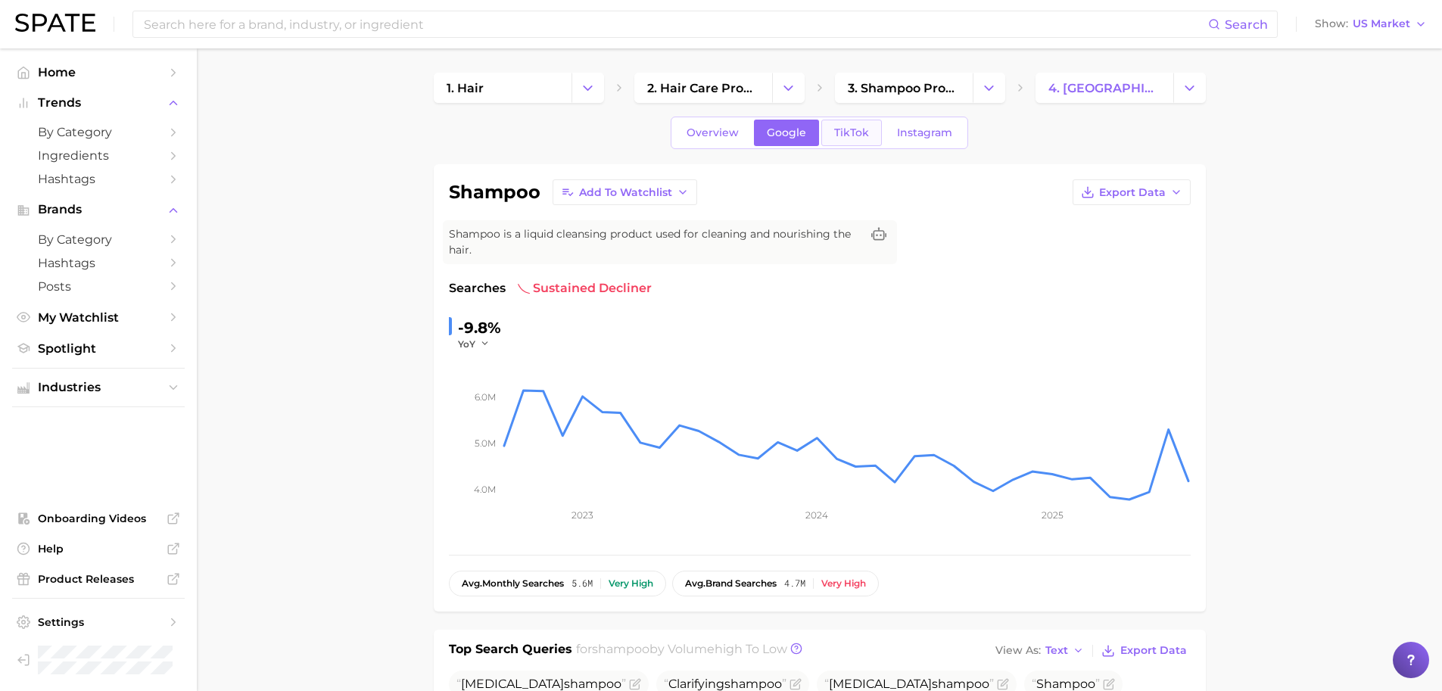
click at [863, 132] on span "TikTok" at bounding box center [851, 132] width 35 height 13
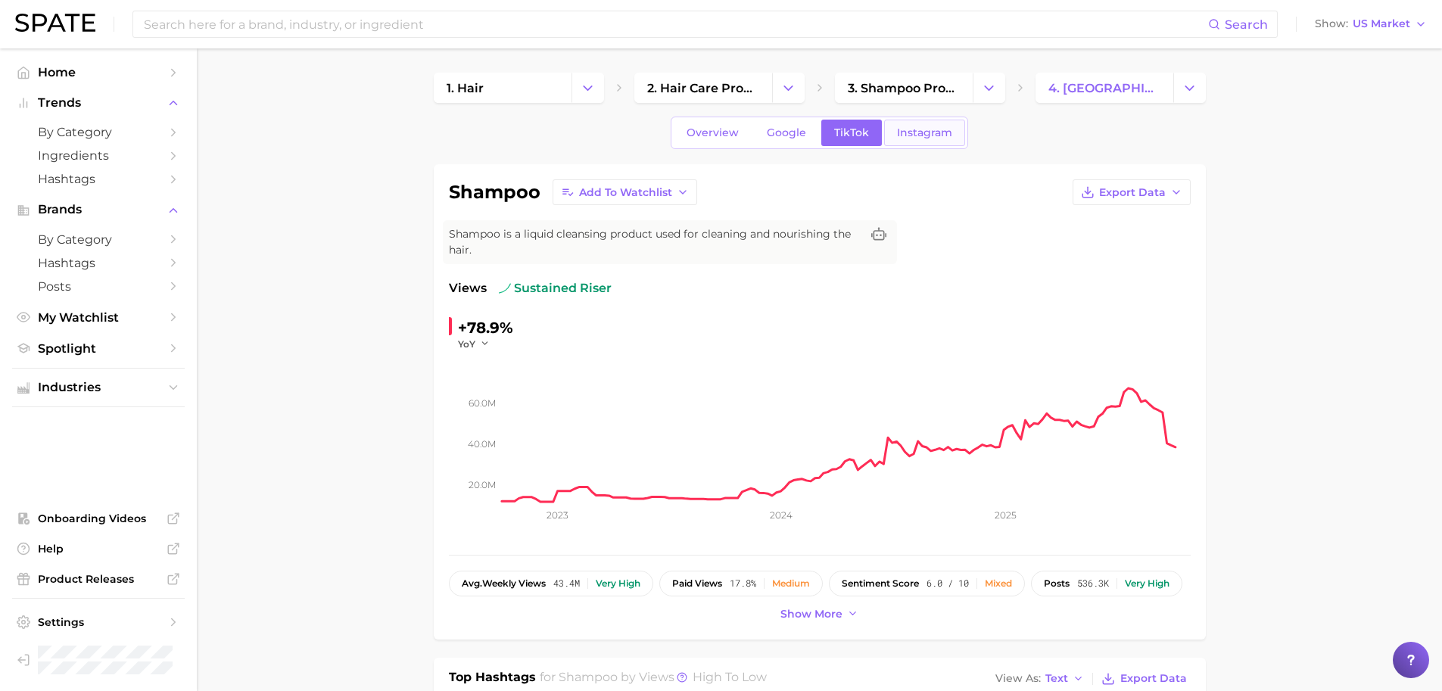
click at [942, 135] on span "Instagram" at bounding box center [924, 132] width 55 height 13
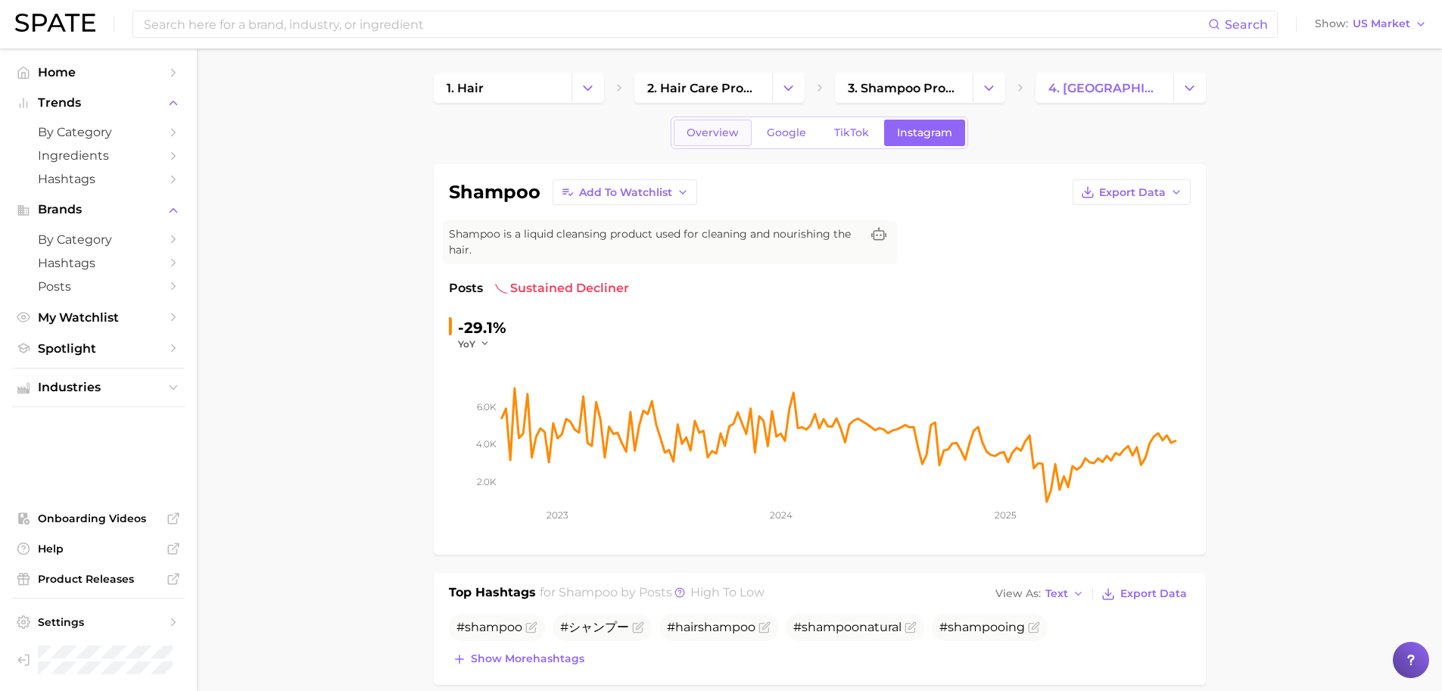
click at [730, 137] on span "Overview" at bounding box center [713, 132] width 52 height 13
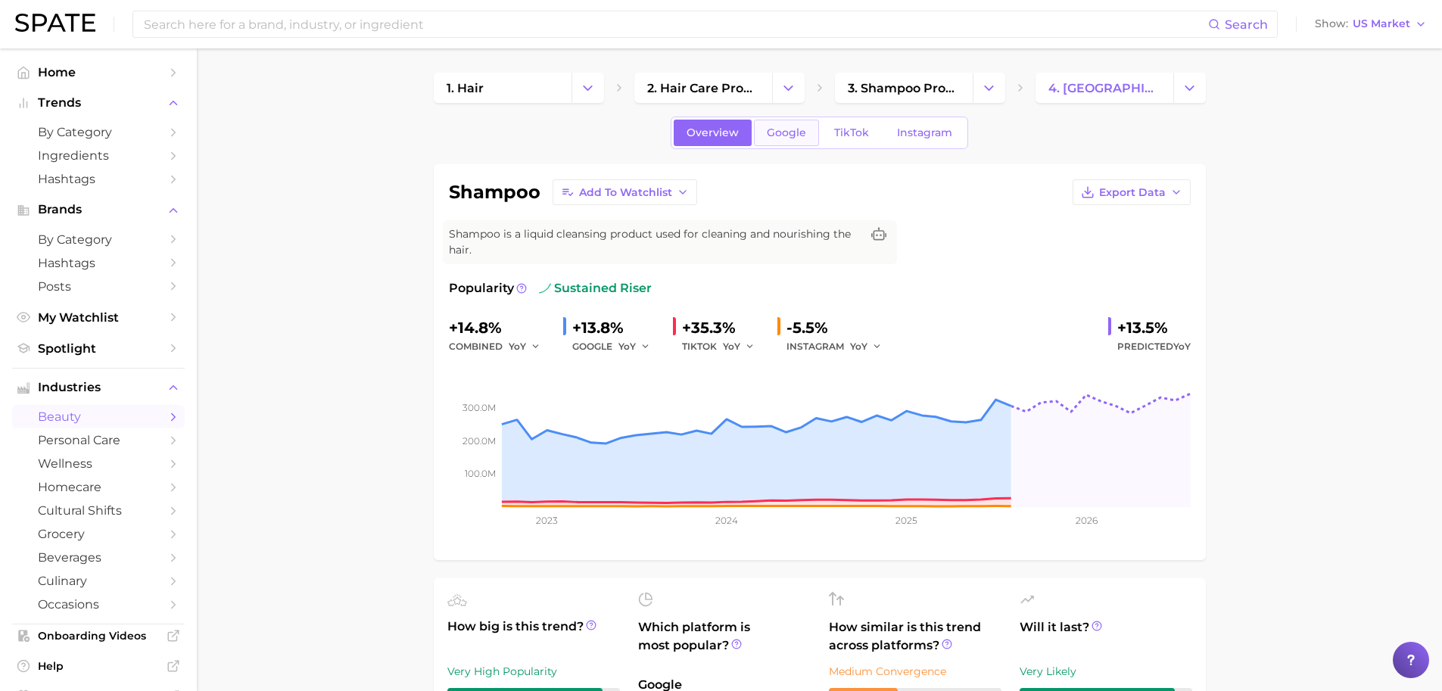
click at [765, 136] on link "Google" at bounding box center [786, 133] width 65 height 26
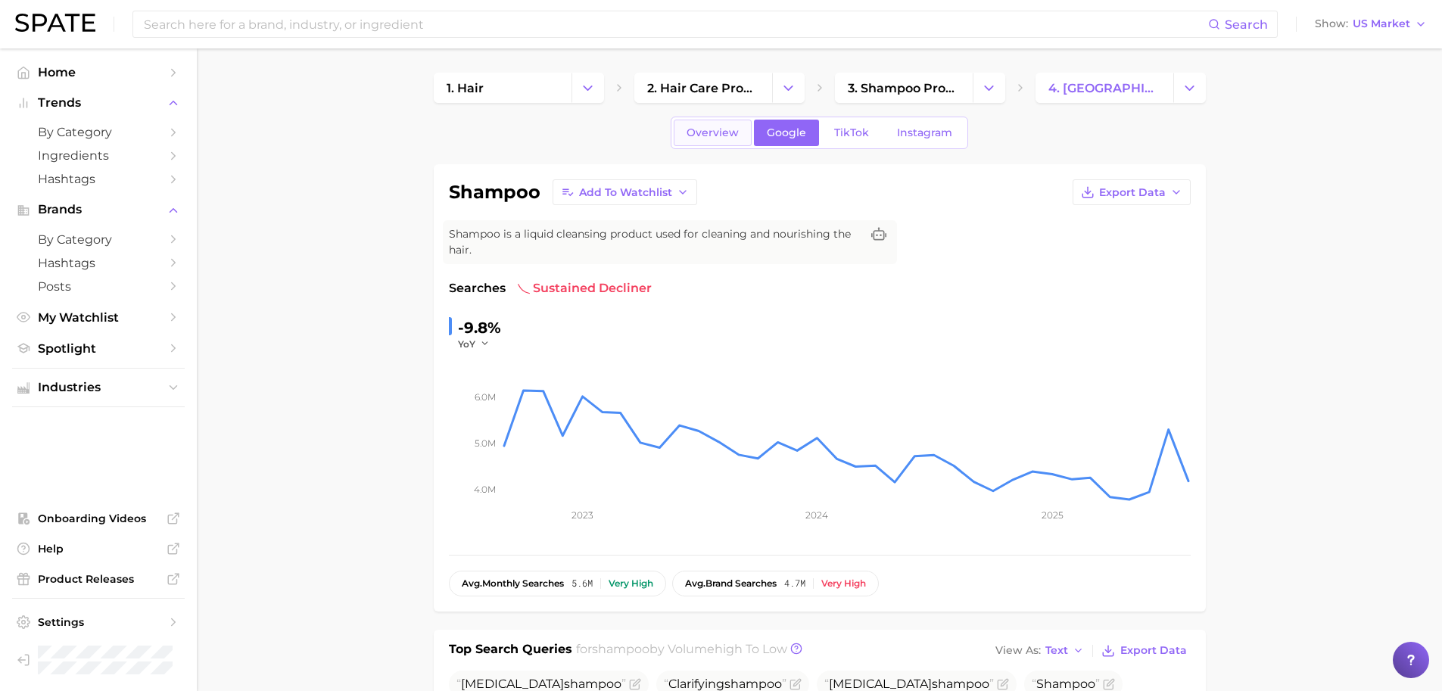
click at [729, 136] on span "Overview" at bounding box center [713, 132] width 52 height 13
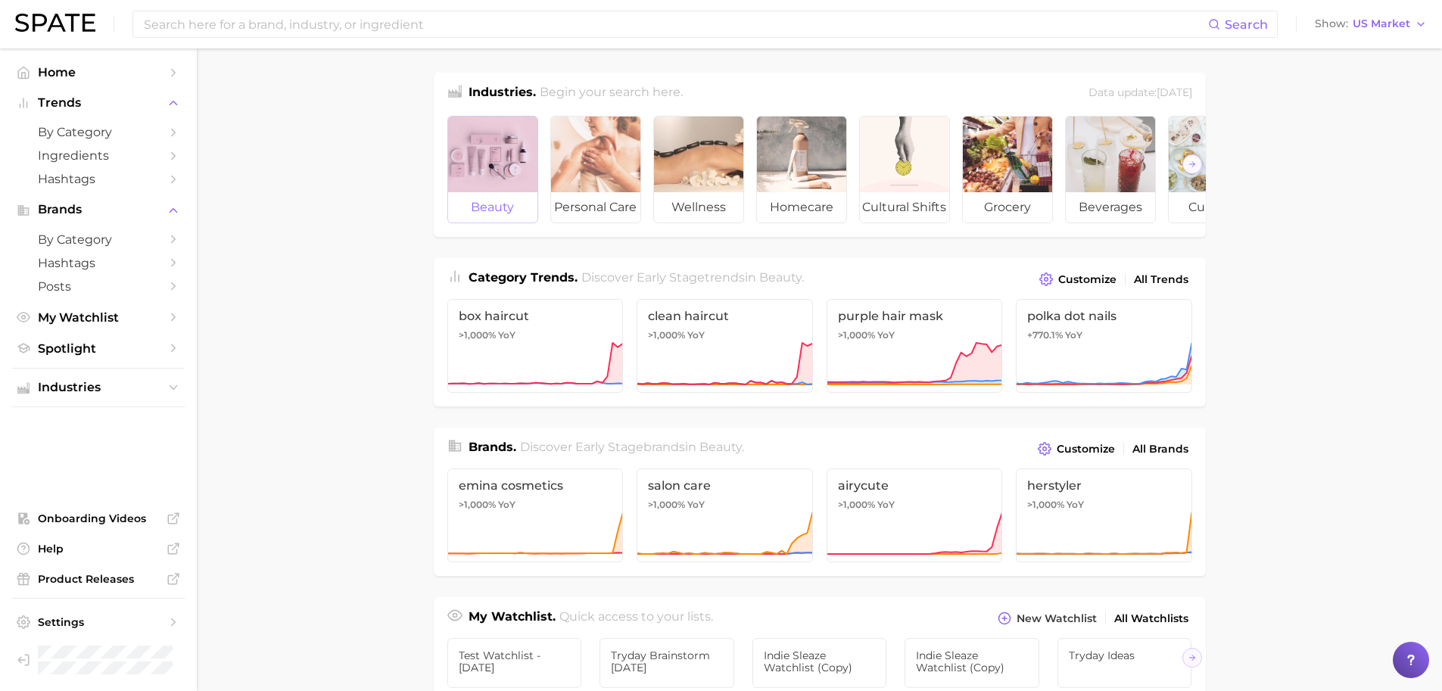
click at [501, 157] on div at bounding box center [492, 155] width 89 height 76
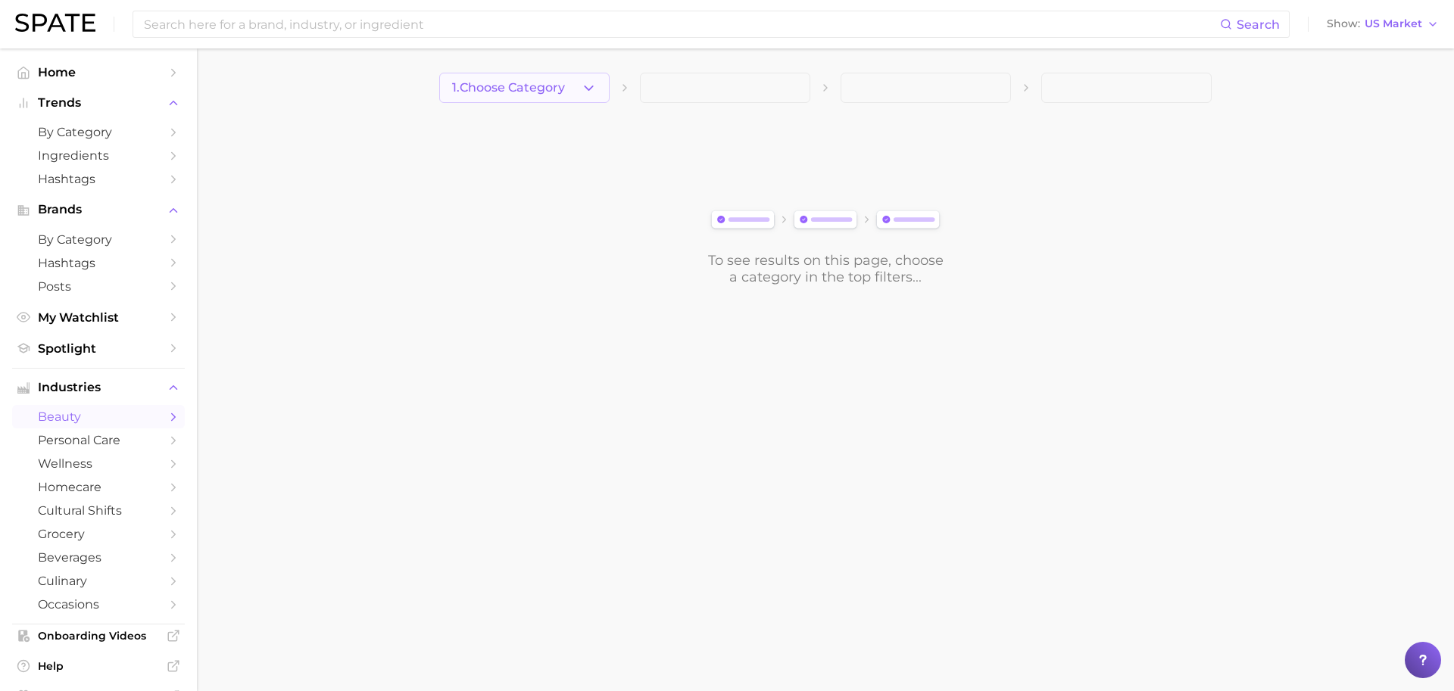
click at [554, 76] on button "1. Choose Category" at bounding box center [524, 88] width 170 height 30
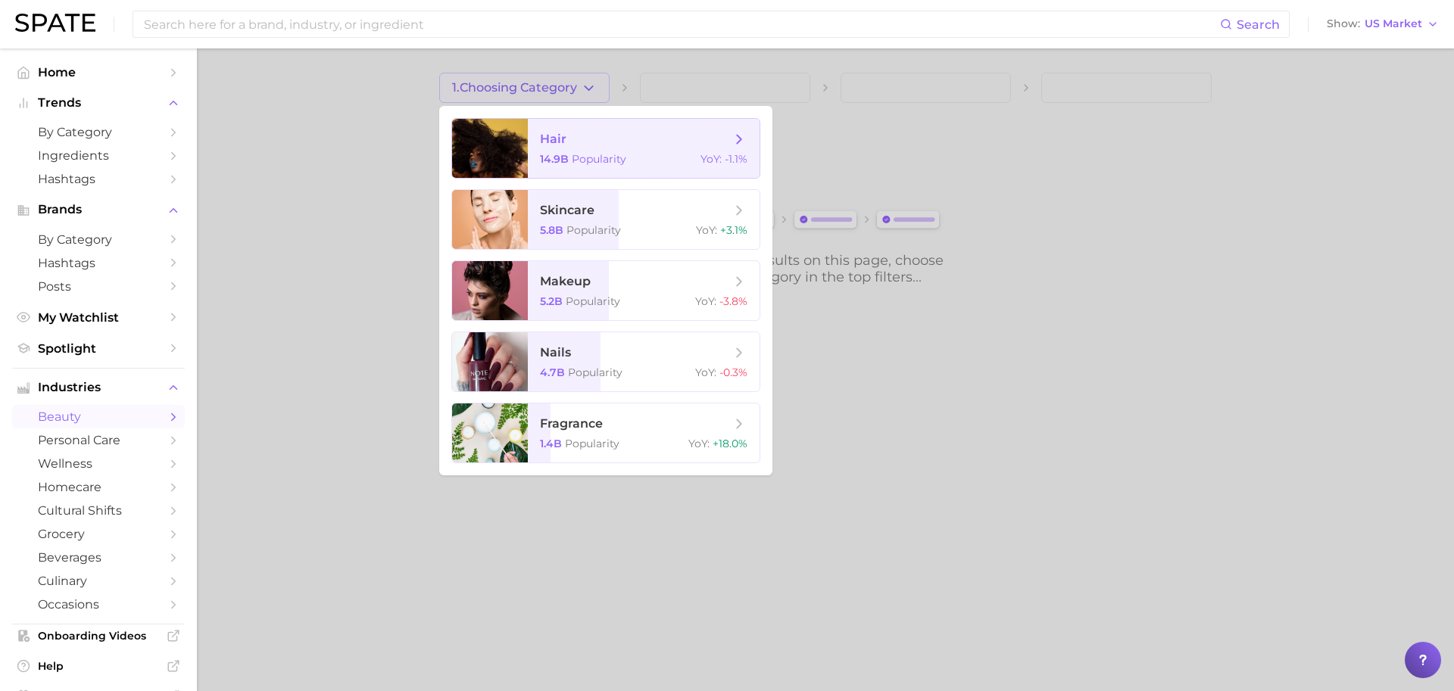
click at [572, 133] on span "hair" at bounding box center [635, 139] width 191 height 17
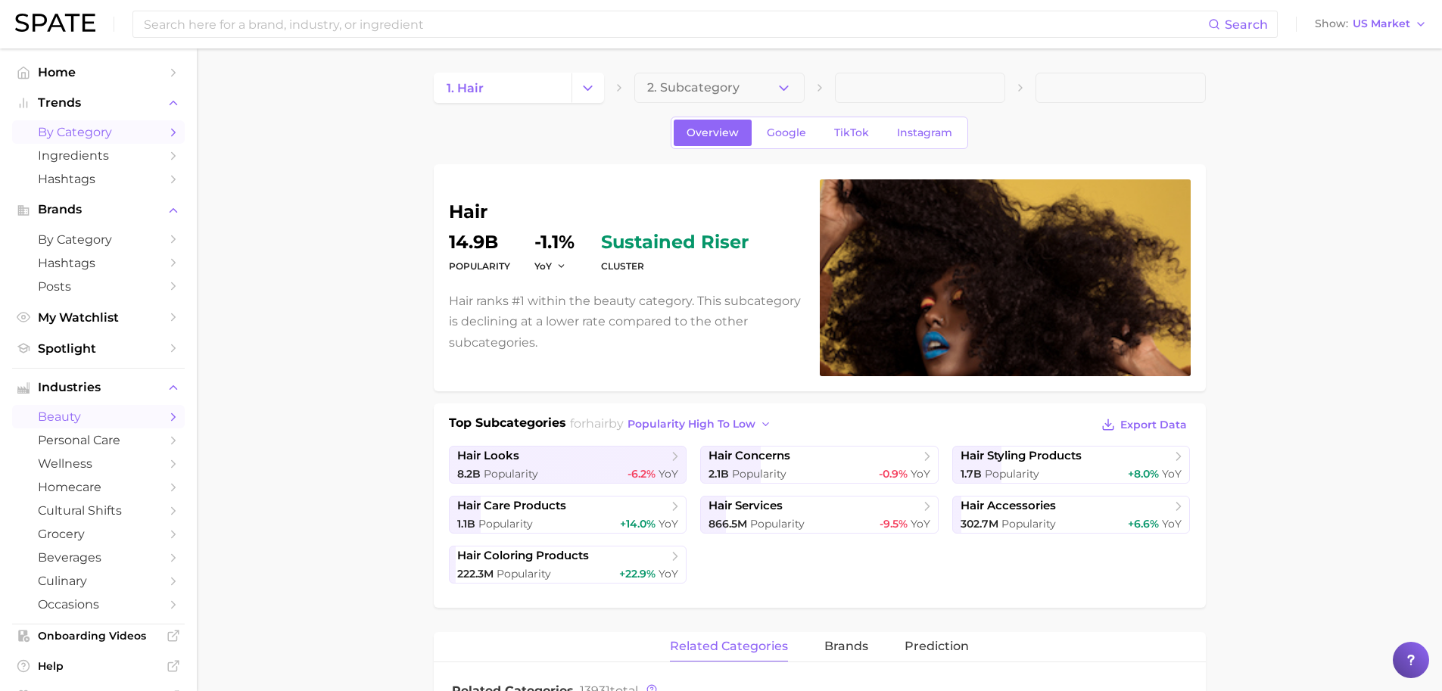
click at [92, 127] on span "by Category" at bounding box center [98, 132] width 121 height 14
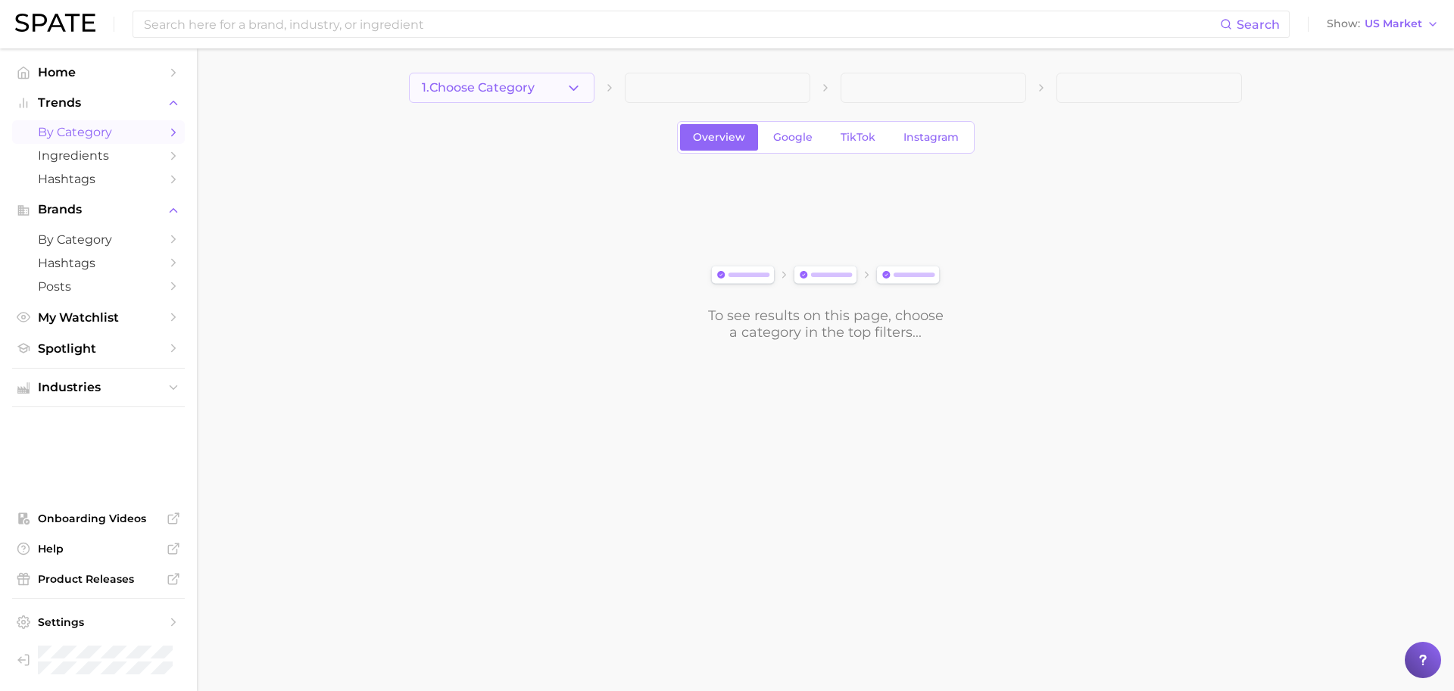
click at [575, 88] on polyline "button" at bounding box center [573, 88] width 8 height 4
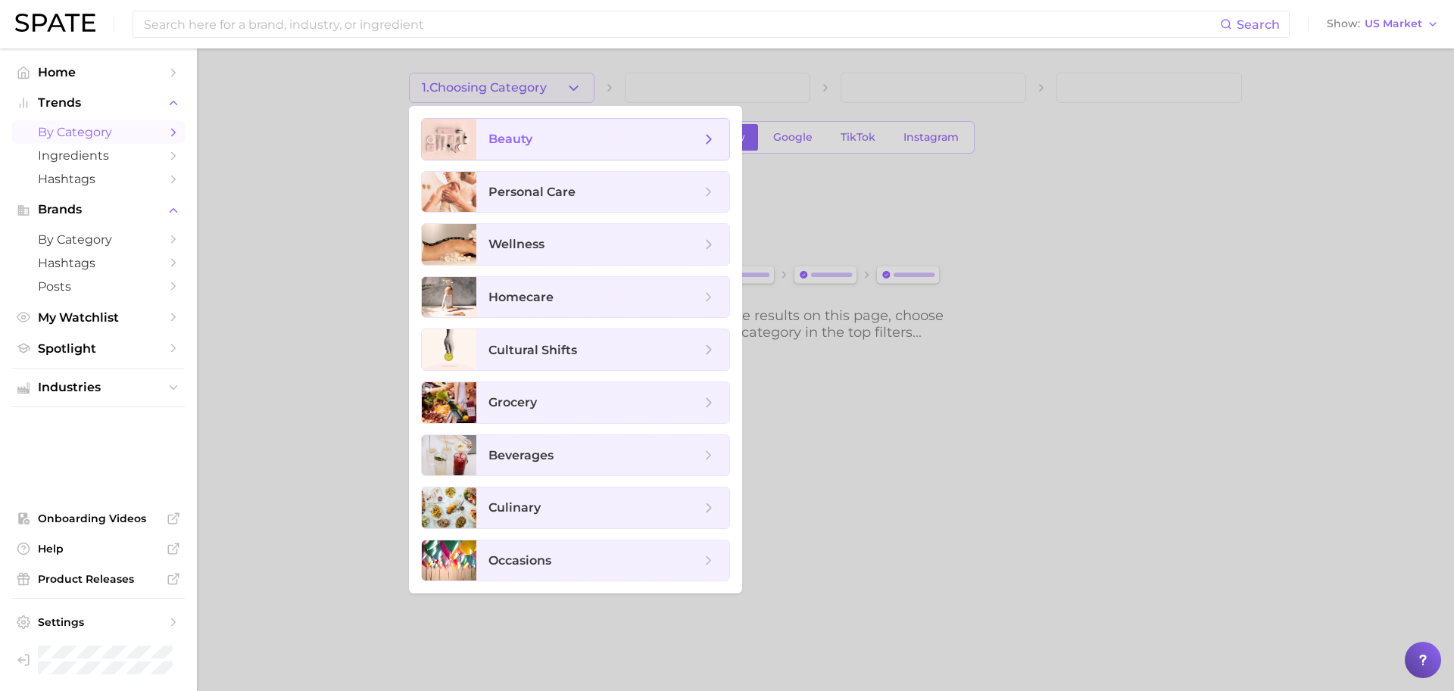
click at [566, 139] on span "beauty" at bounding box center [594, 139] width 212 height 17
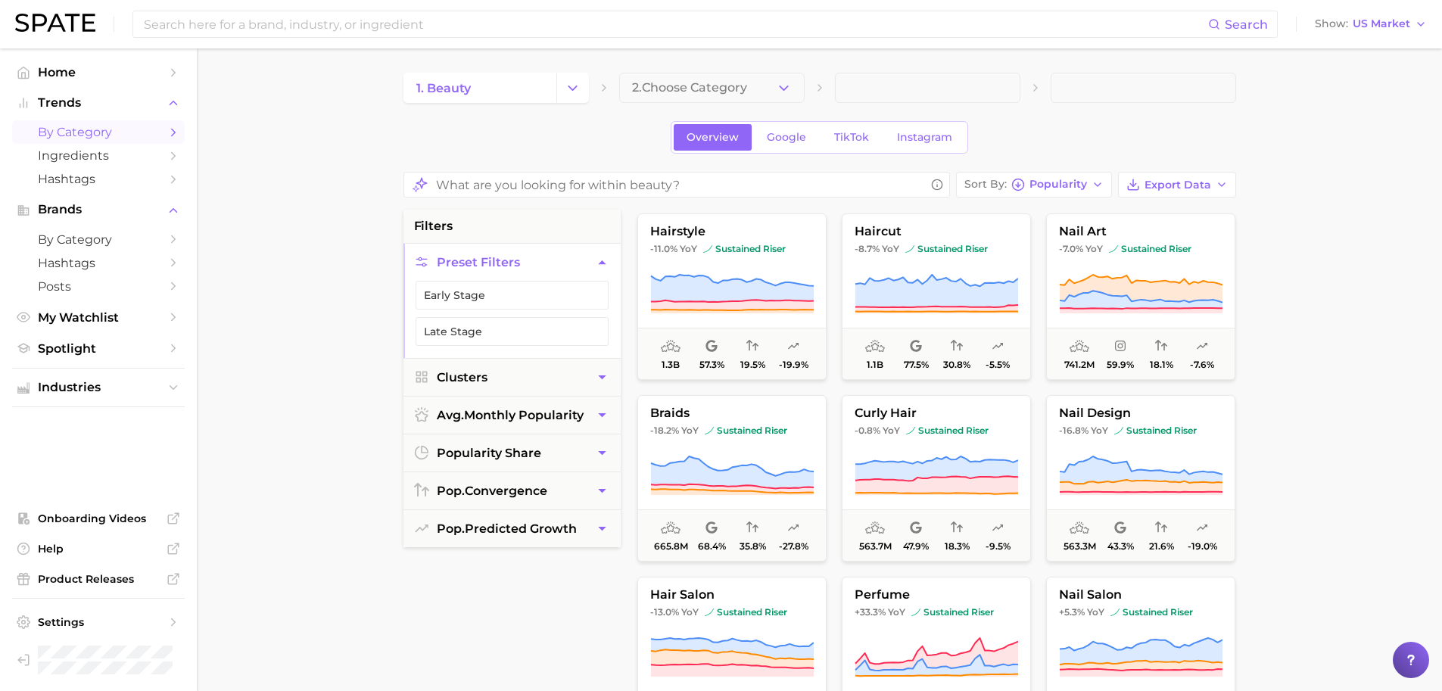
click at [675, 272] on button "hairstyle -11.0% YoY sustained riser 1.3b 57.3% 19.5% -19.9%" at bounding box center [731, 297] width 189 height 167
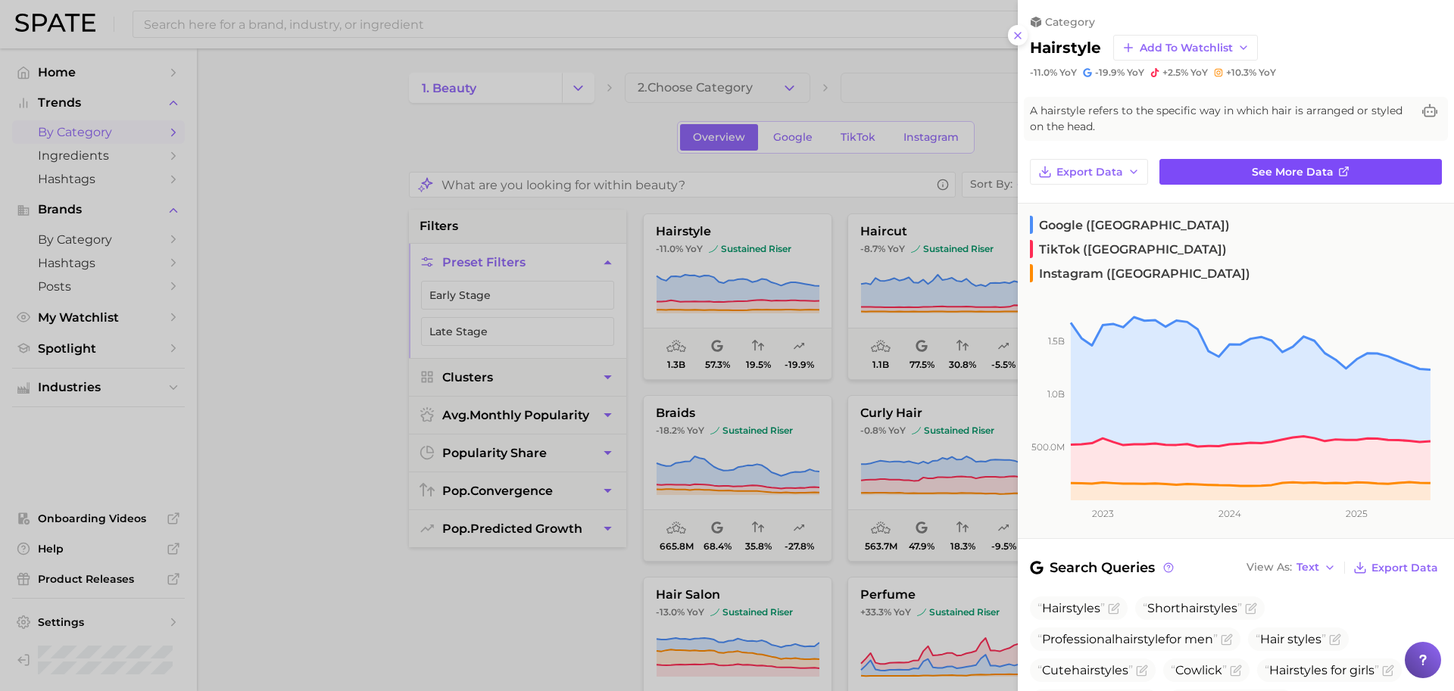
click at [1275, 180] on link "See more data" at bounding box center [1300, 172] width 282 height 26
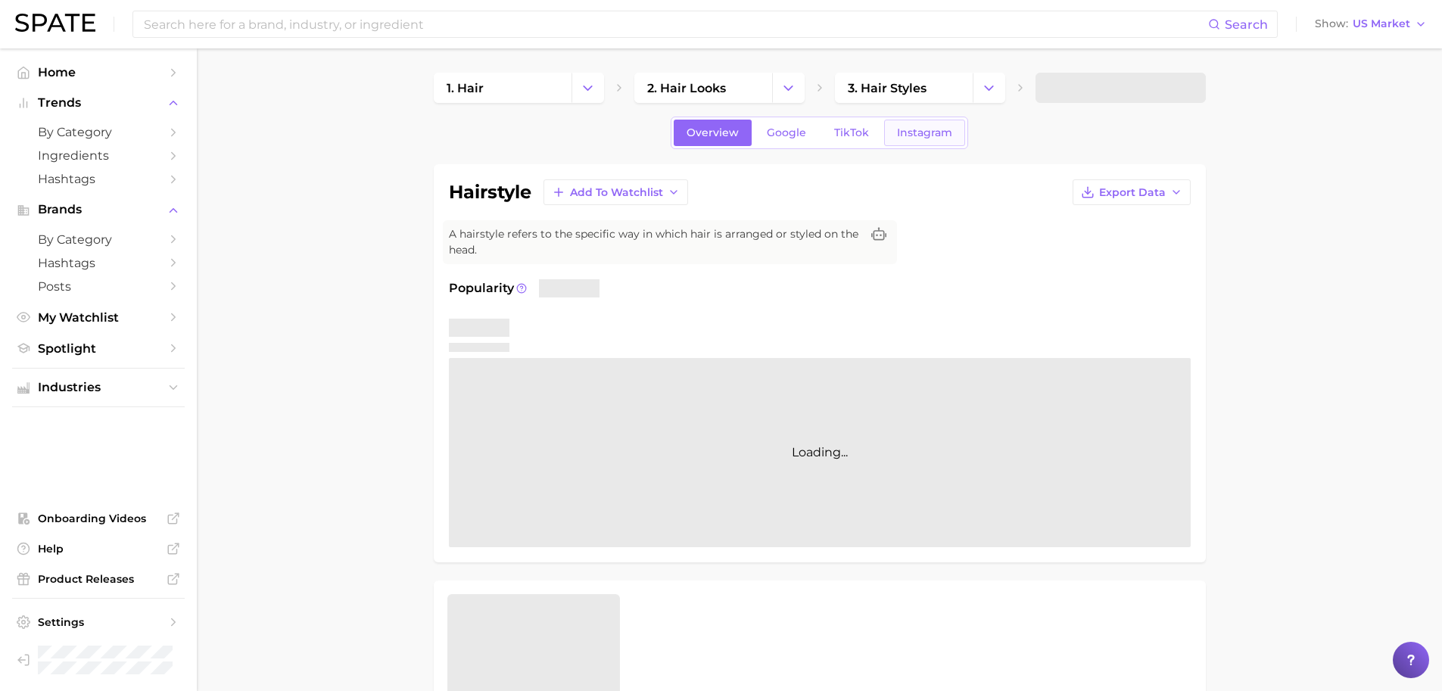
click at [948, 120] on link "Instagram" at bounding box center [924, 133] width 81 height 26
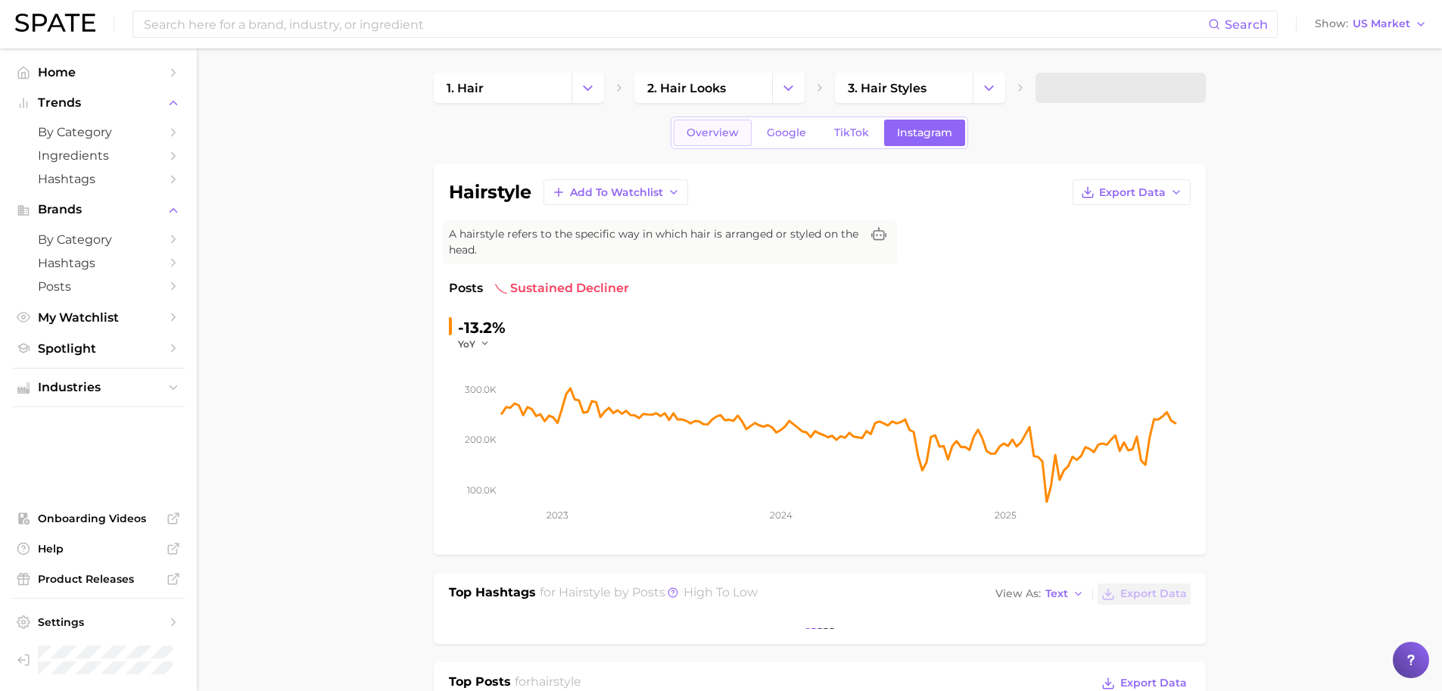
click at [732, 128] on span "Overview" at bounding box center [713, 132] width 52 height 13
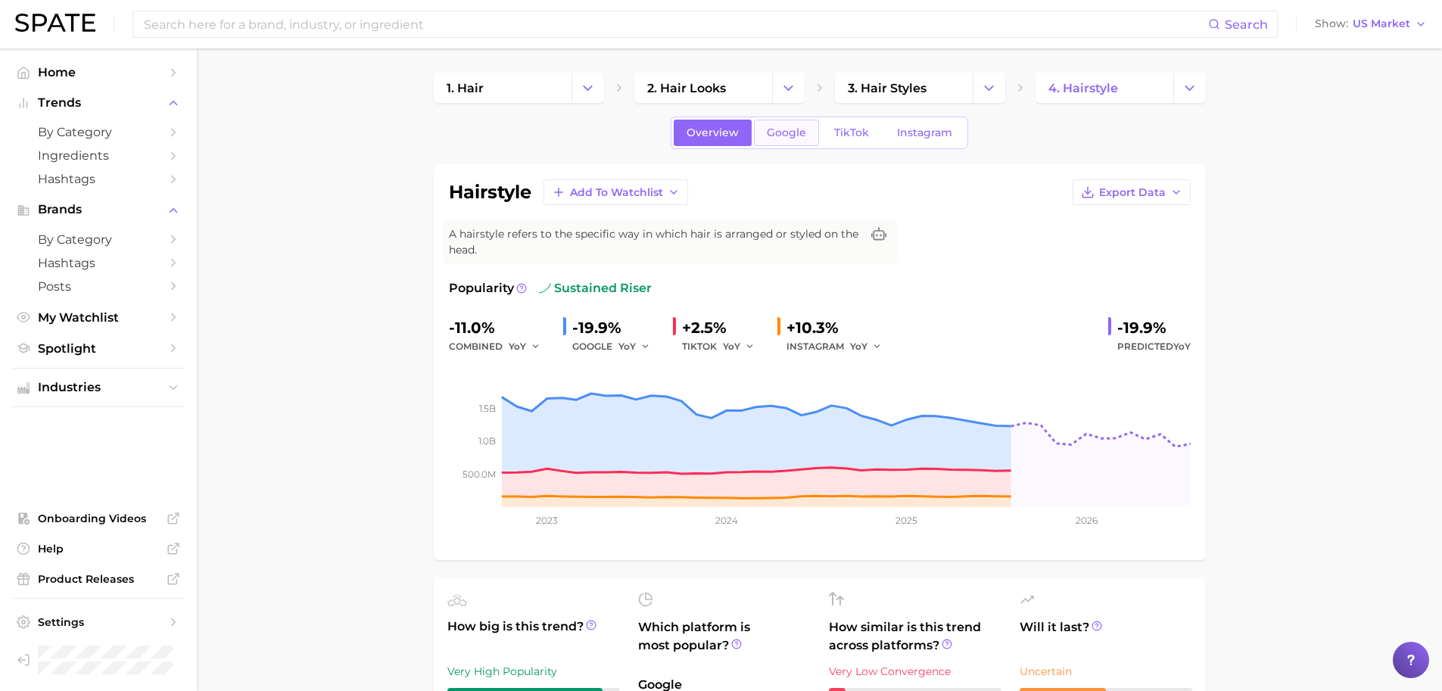
click at [810, 135] on link "Google" at bounding box center [786, 133] width 65 height 26
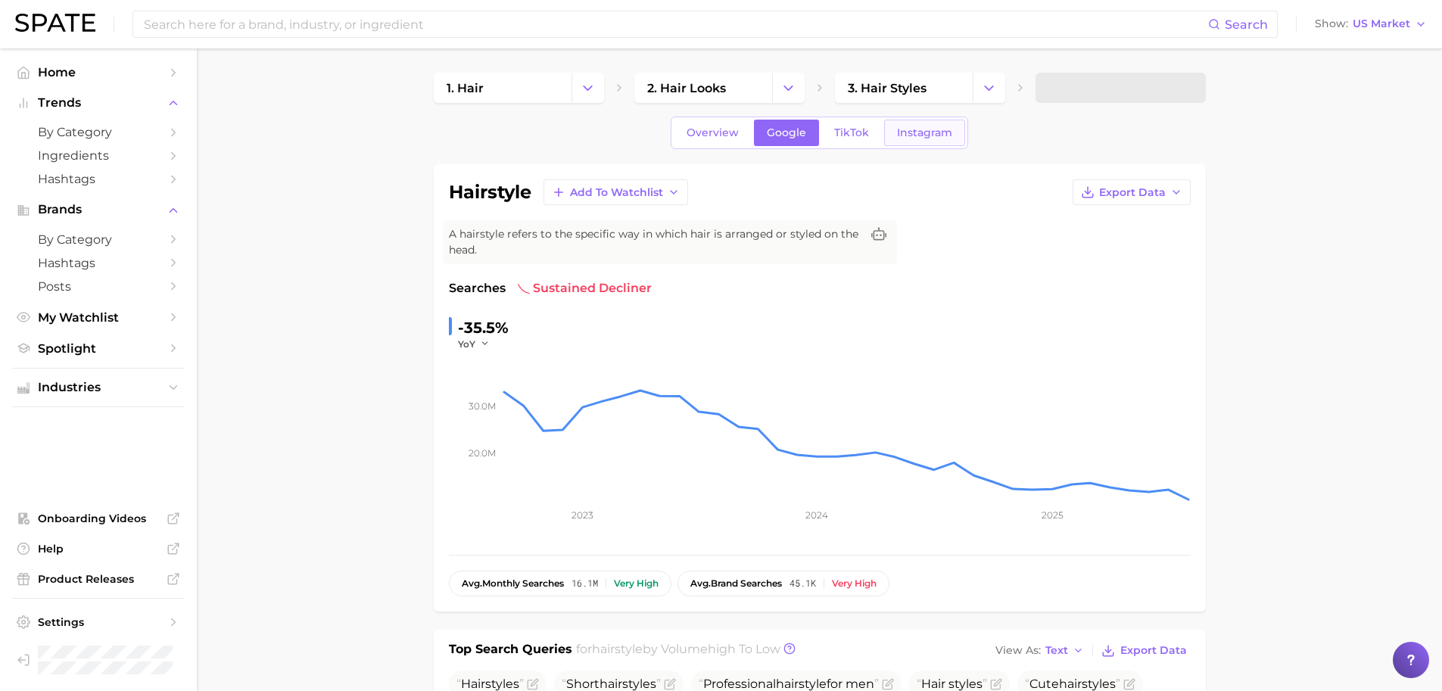
click at [916, 129] on span "Instagram" at bounding box center [924, 132] width 55 height 13
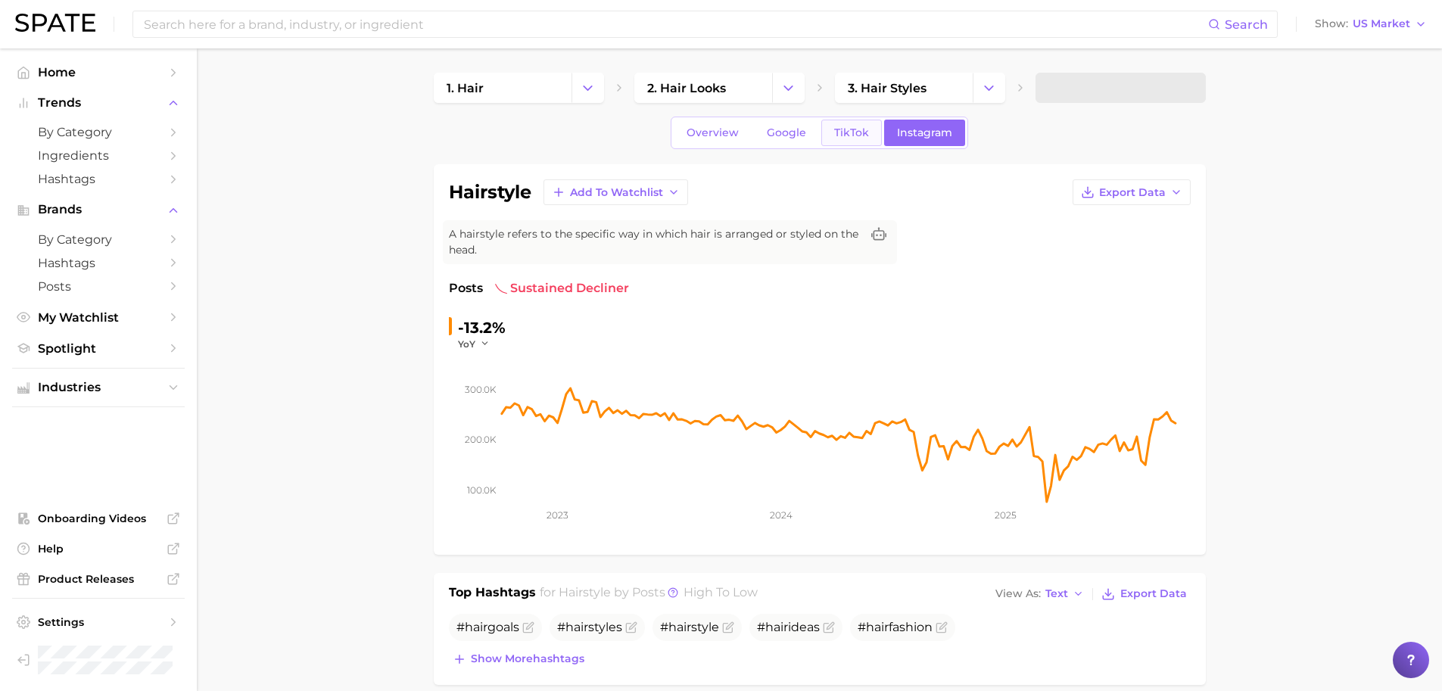
click at [849, 131] on span "TikTok" at bounding box center [851, 132] width 35 height 13
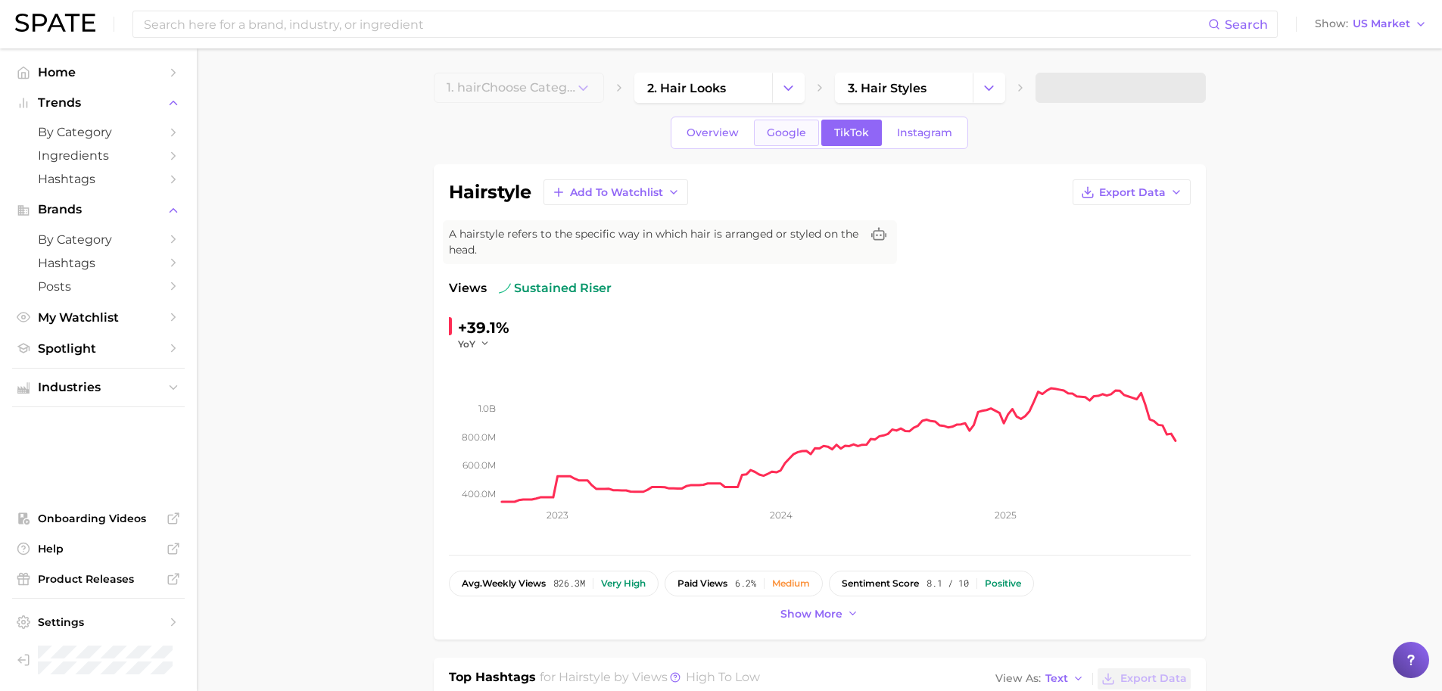
click at [803, 132] on span "Google" at bounding box center [786, 132] width 39 height 13
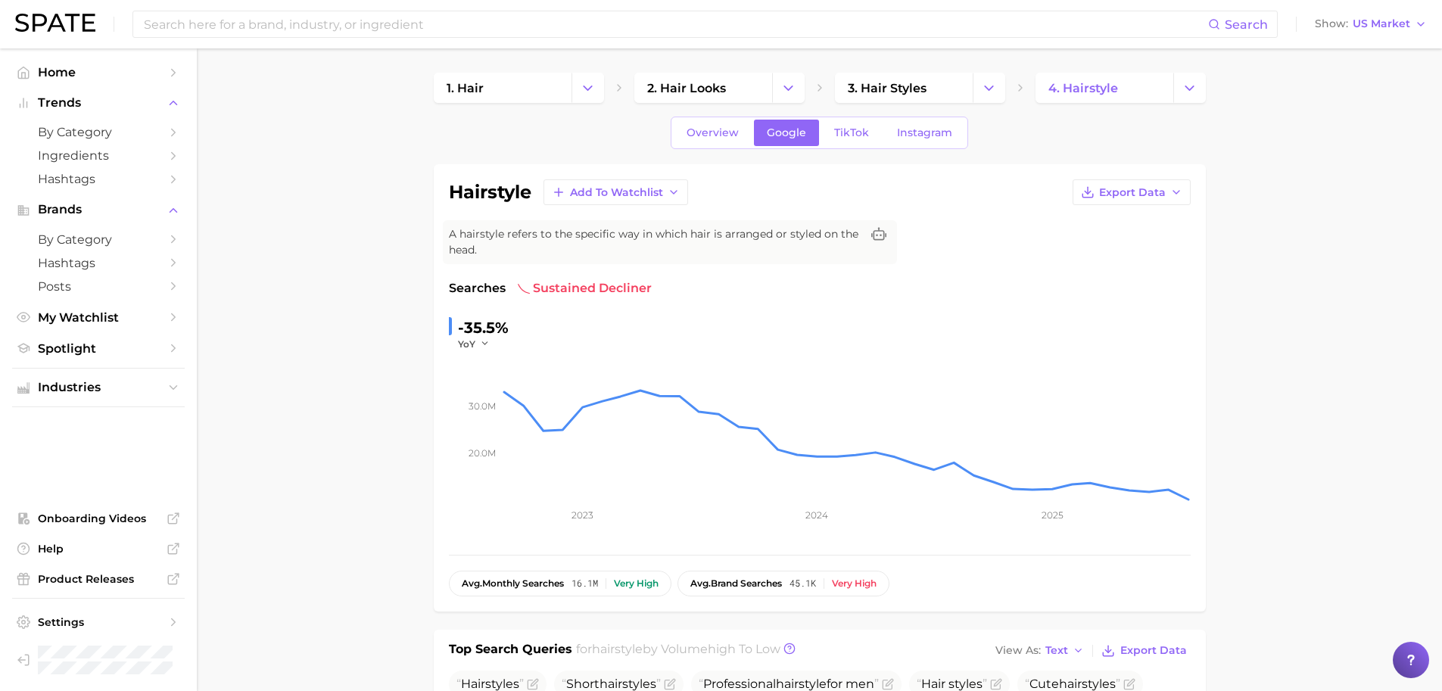
click at [753, 129] on div "Overview Google TikTok Instagram" at bounding box center [820, 133] width 298 height 33
click at [749, 129] on link "Overview" at bounding box center [713, 133] width 78 height 26
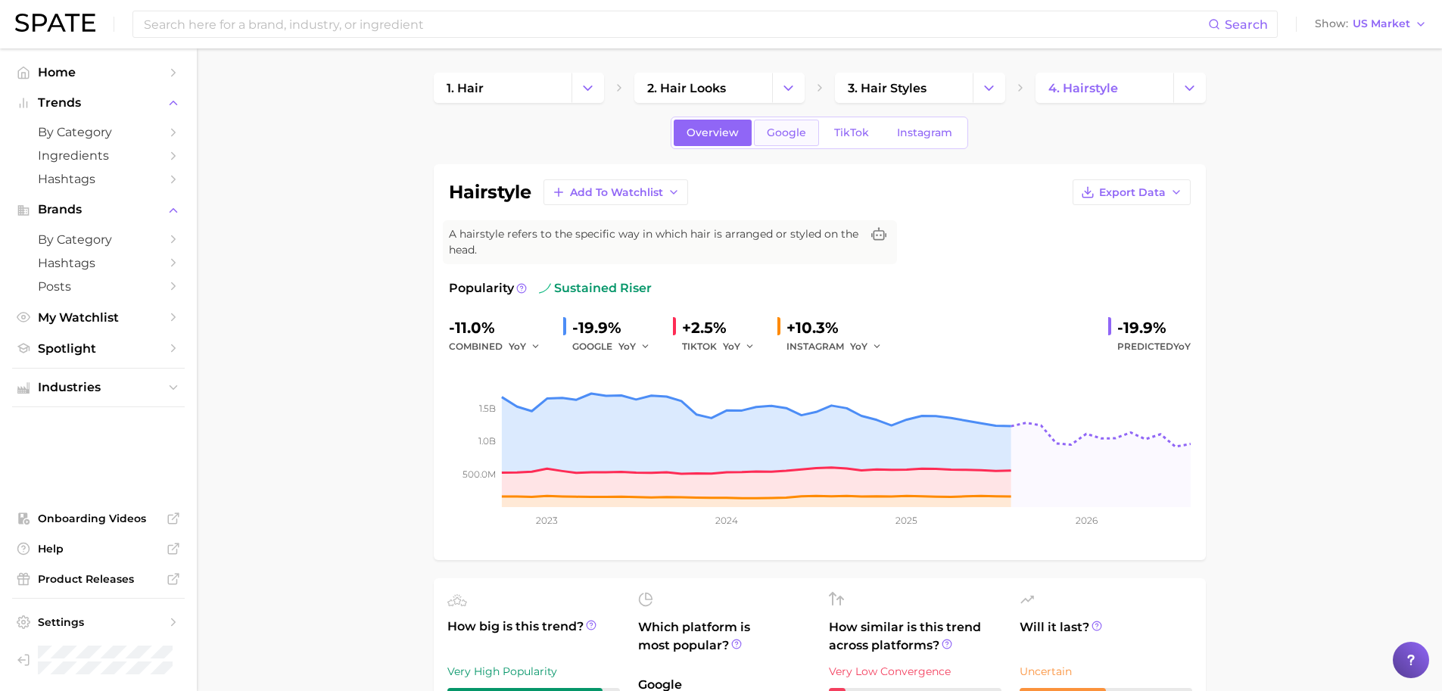
click at [767, 132] on span "Google" at bounding box center [786, 132] width 39 height 13
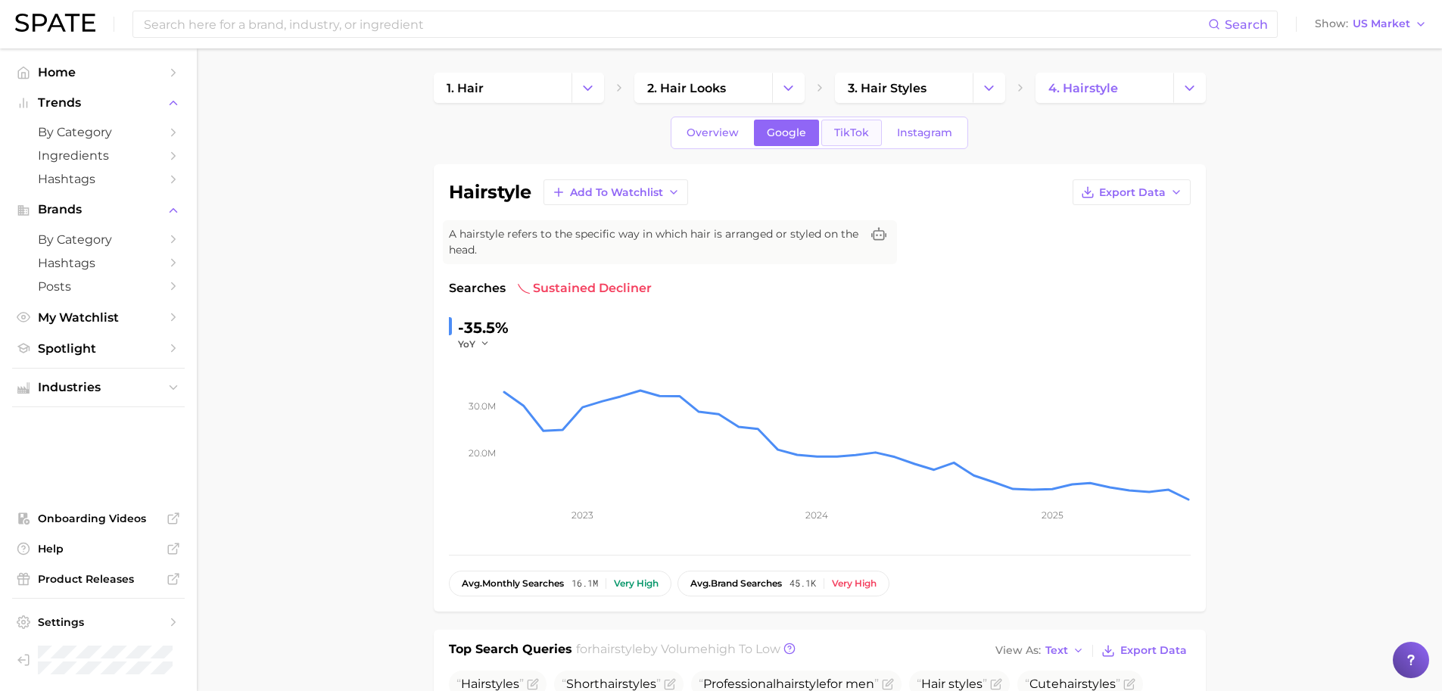
click at [834, 133] on span "TikTok" at bounding box center [851, 132] width 35 height 13
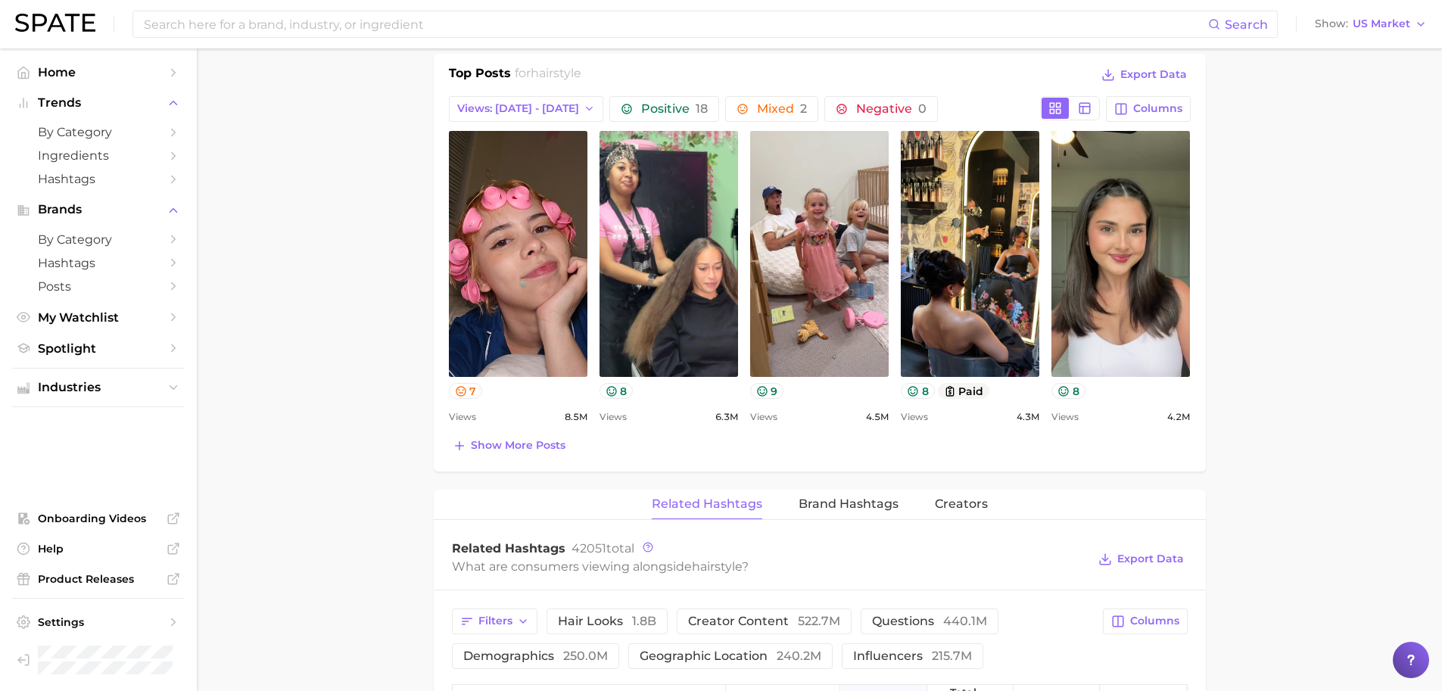
scroll to position [737, 0]
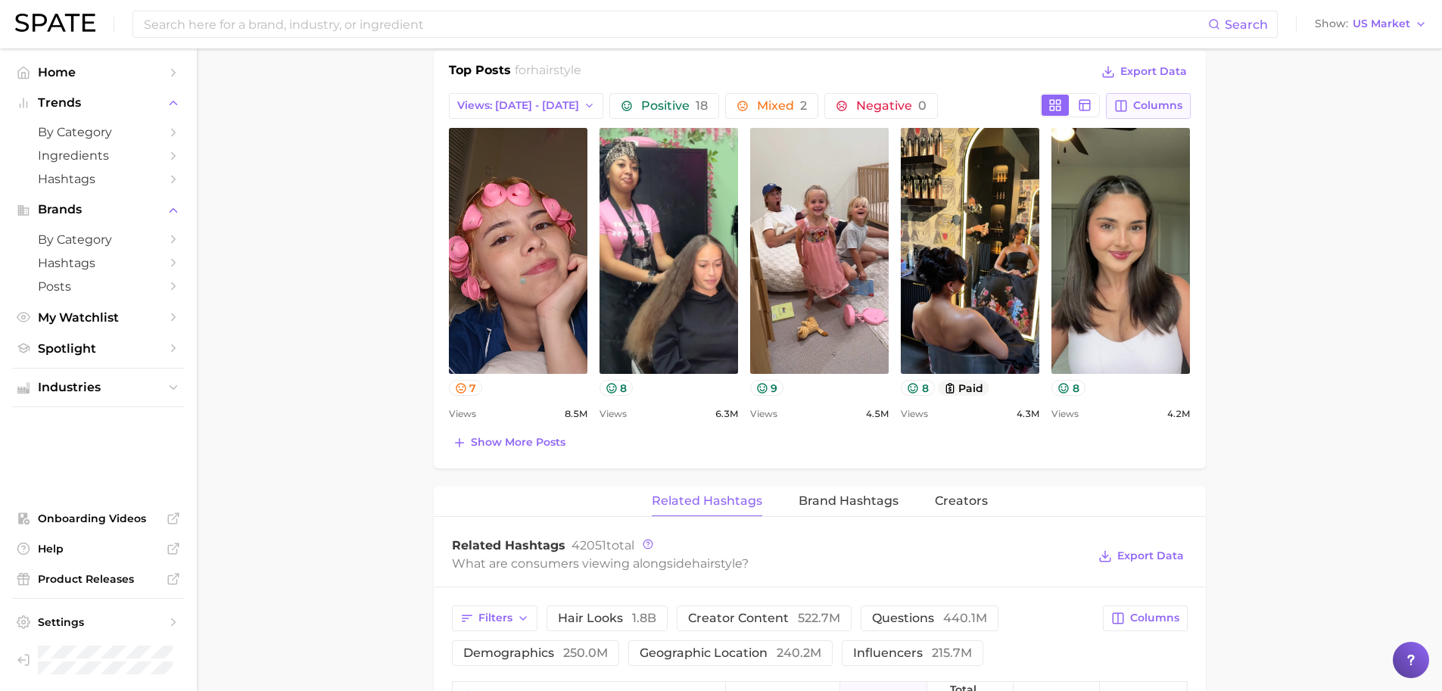
click at [1147, 110] on span "Columns" at bounding box center [1157, 105] width 49 height 13
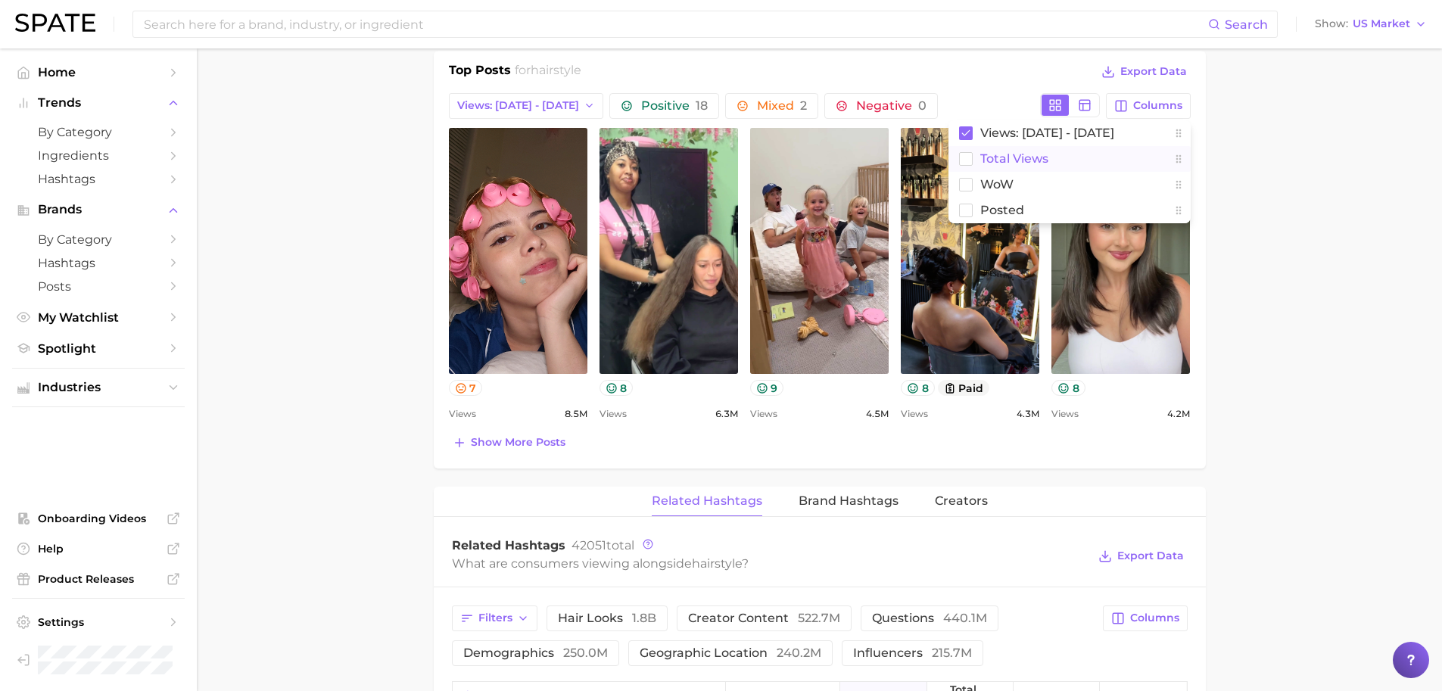
click at [994, 158] on span "Total Views" at bounding box center [1014, 158] width 68 height 13
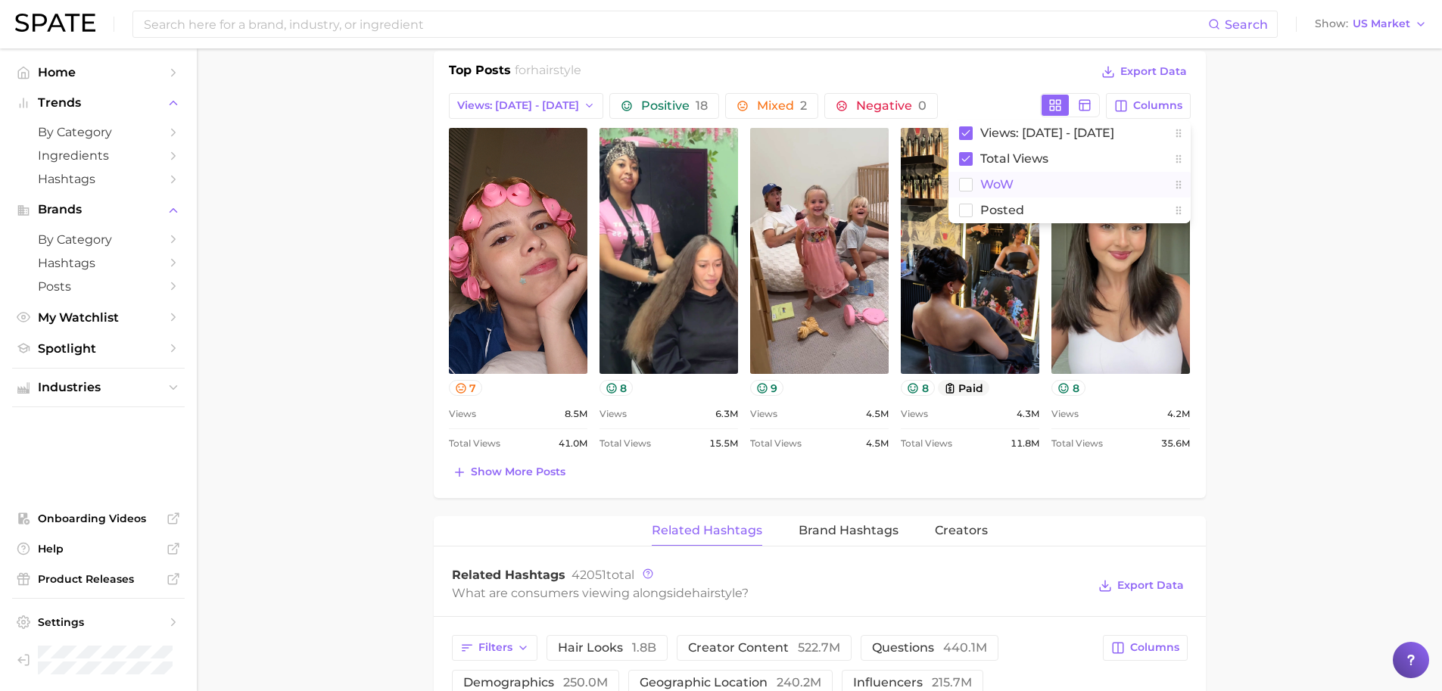
click at [992, 179] on span "WoW" at bounding box center [996, 184] width 33 height 13
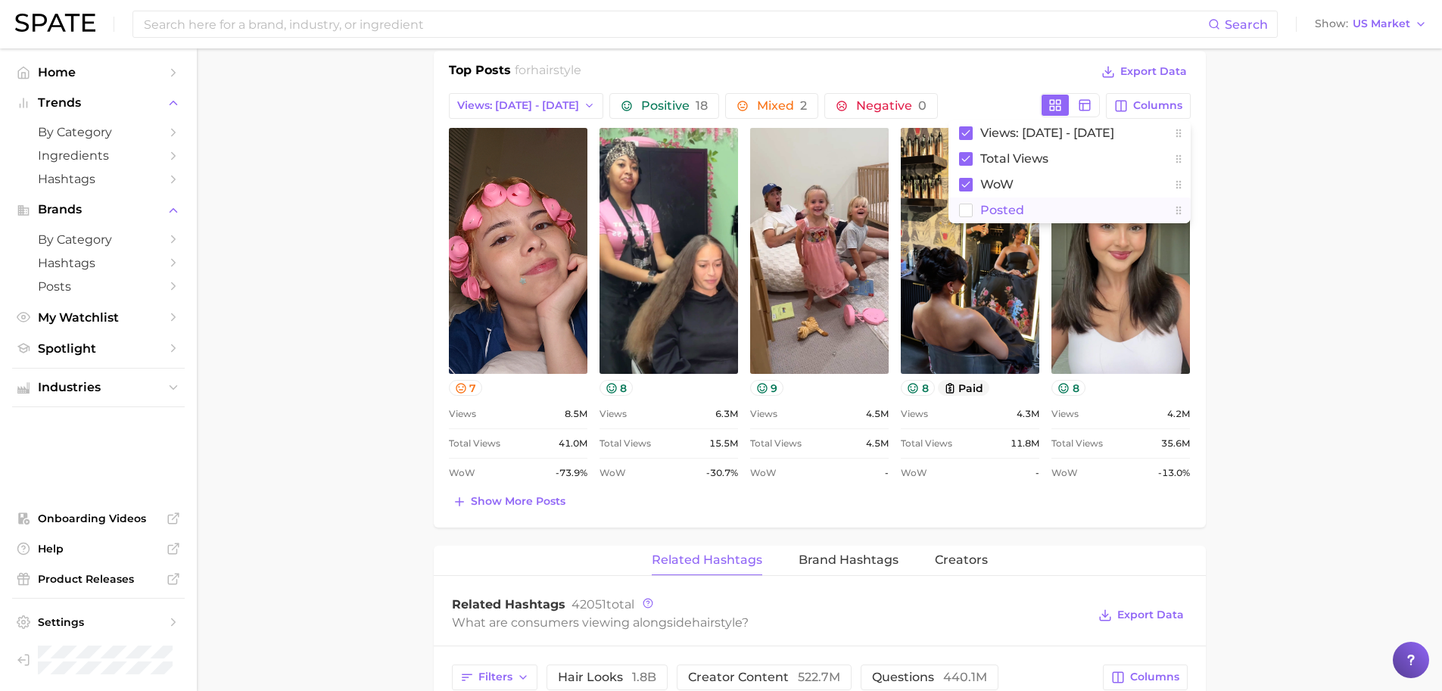
click at [990, 212] on span "Posted" at bounding box center [1002, 210] width 44 height 13
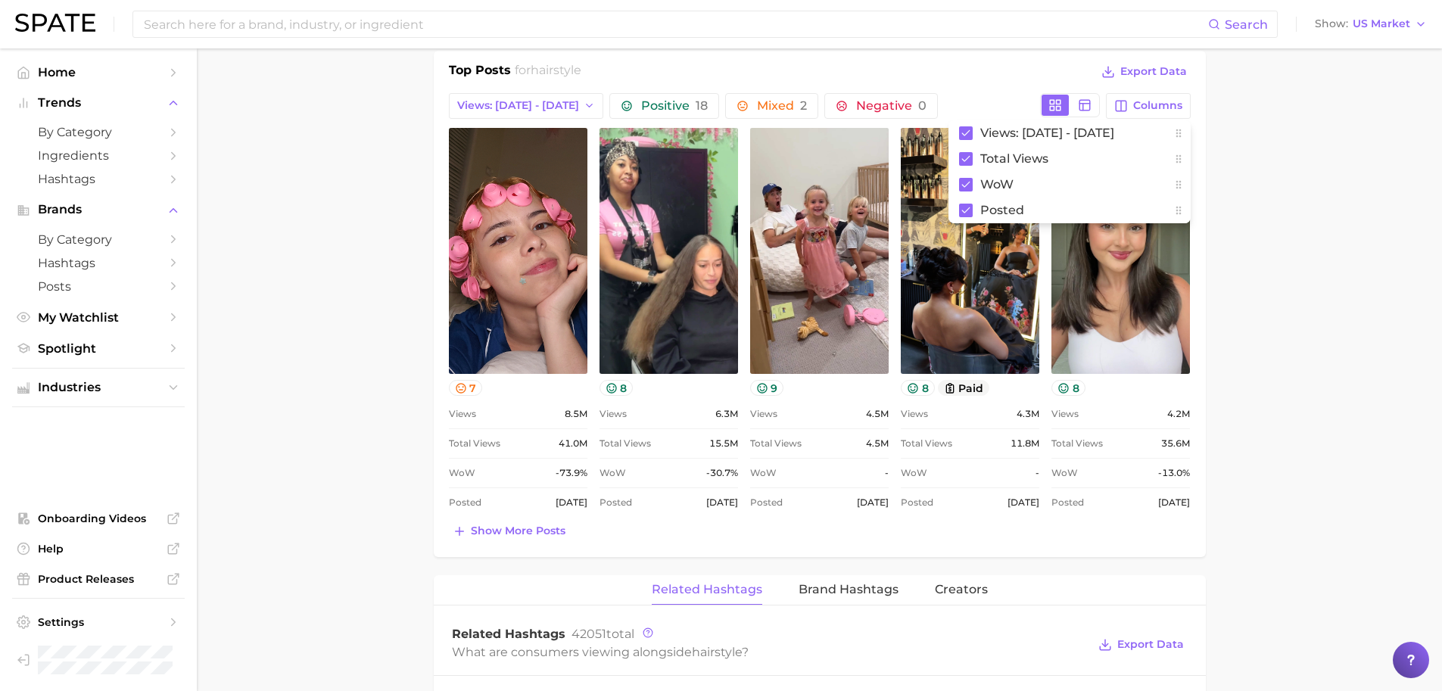
click at [1290, 256] on main "1. hair 2. hair looks 3. hair styles 4. hairstyle Overview Google TikTok Instag…" at bounding box center [819, 433] width 1245 height 2244
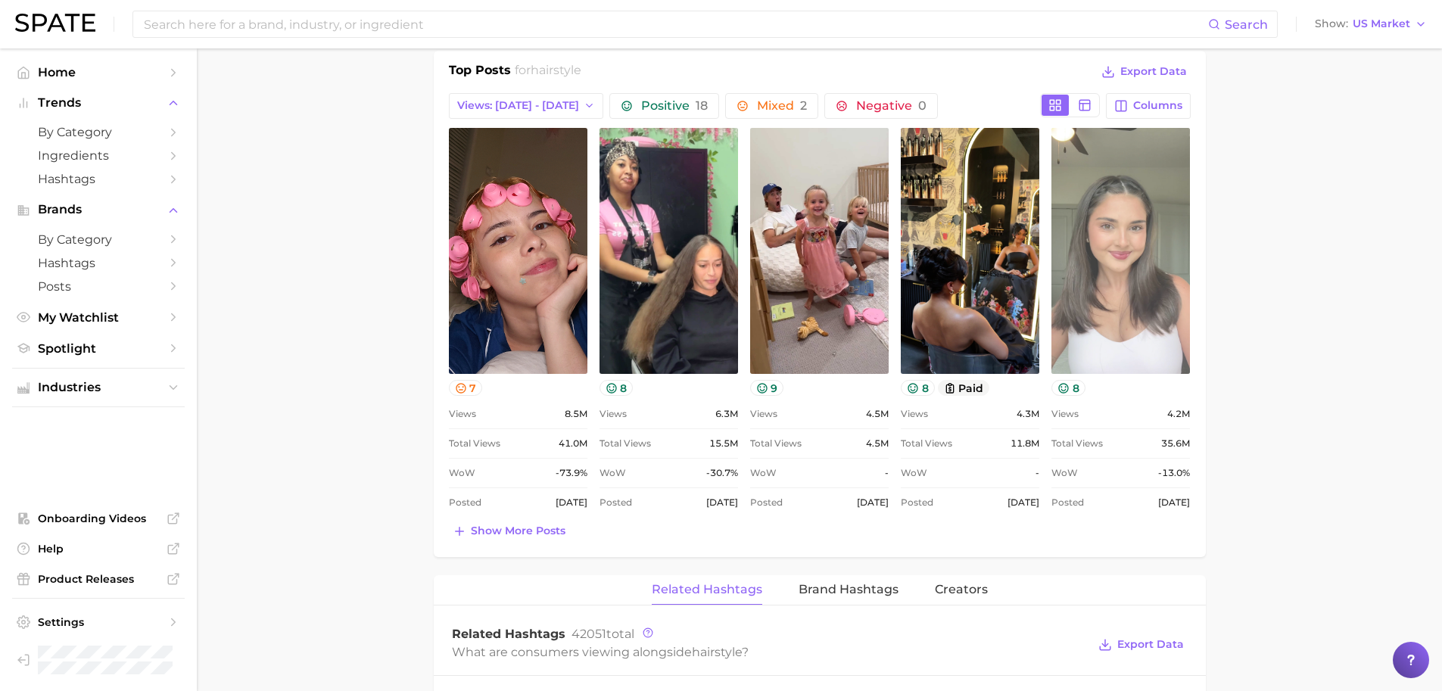
click at [1123, 267] on link "view post on TikTok" at bounding box center [1121, 251] width 139 height 246
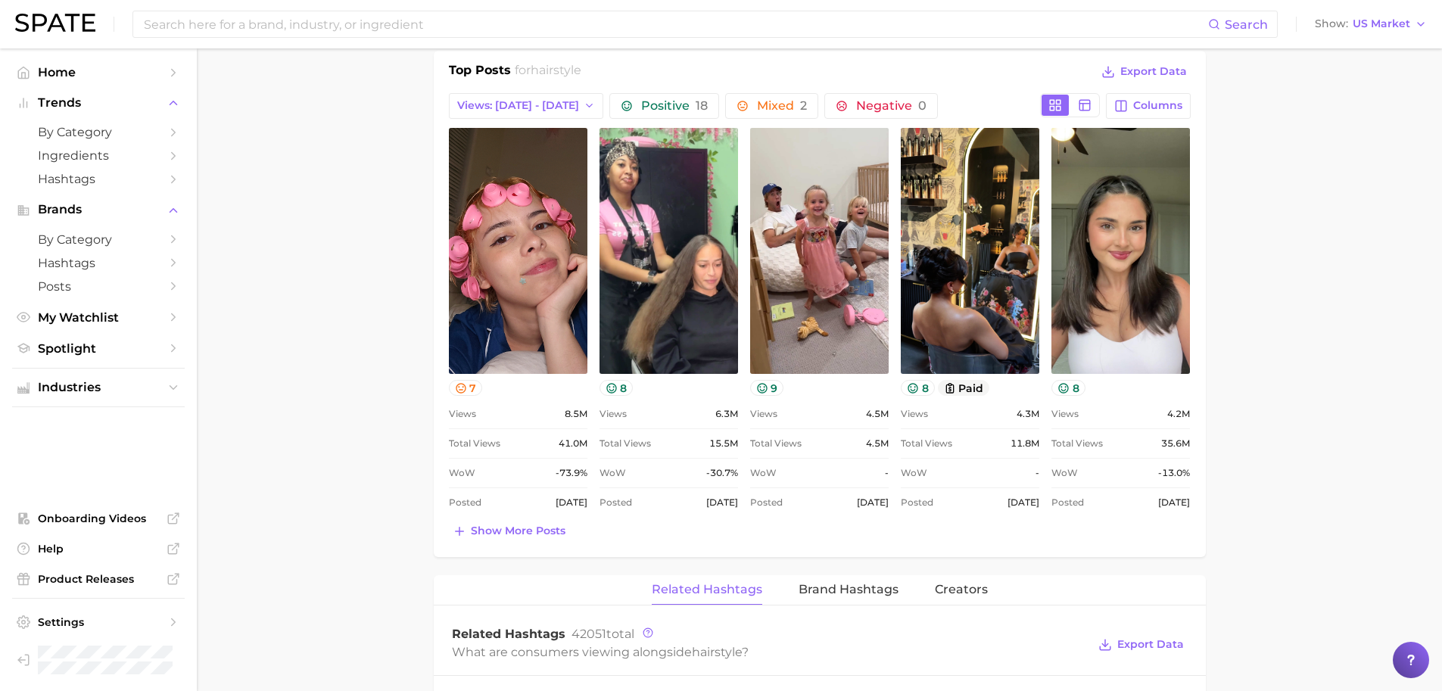
click at [338, 404] on main "1. hair 2. hair looks 3. hair styles 4. hairstyle Overview Google TikTok Instag…" at bounding box center [819, 433] width 1245 height 2244
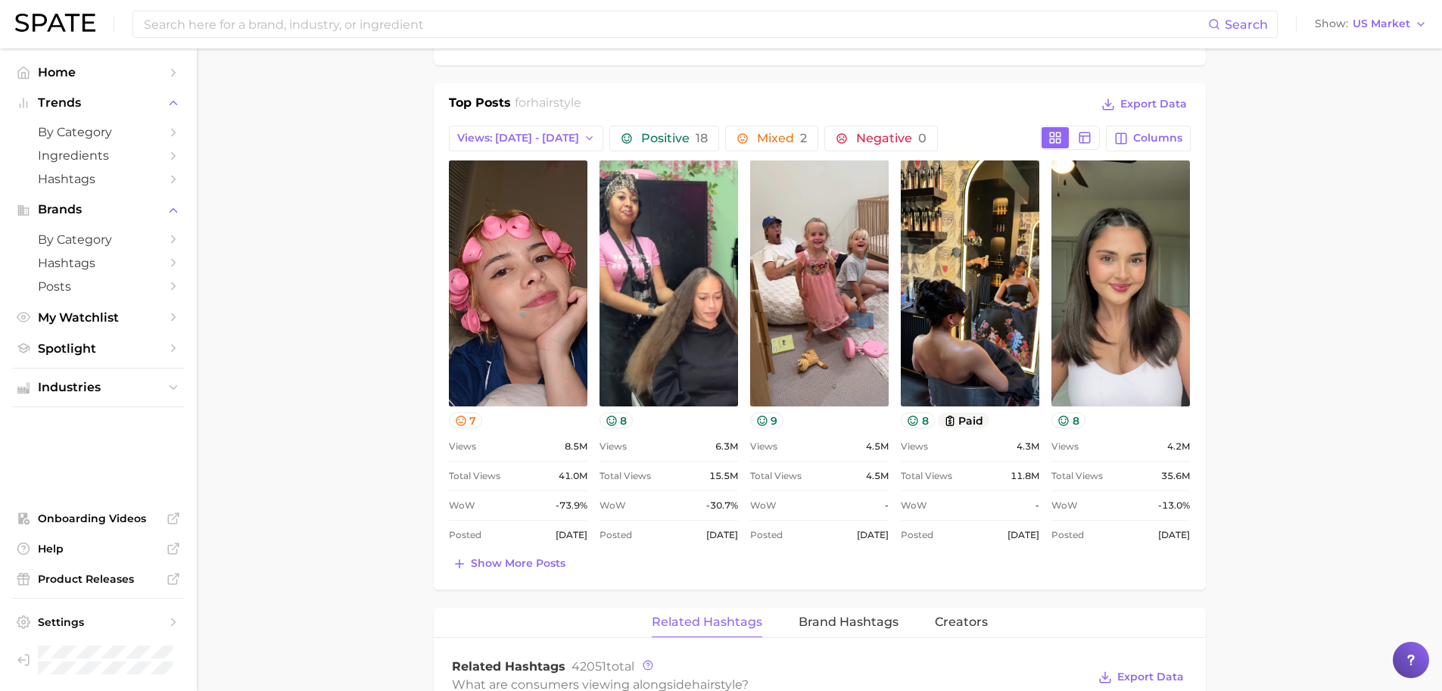
scroll to position [0, 0]
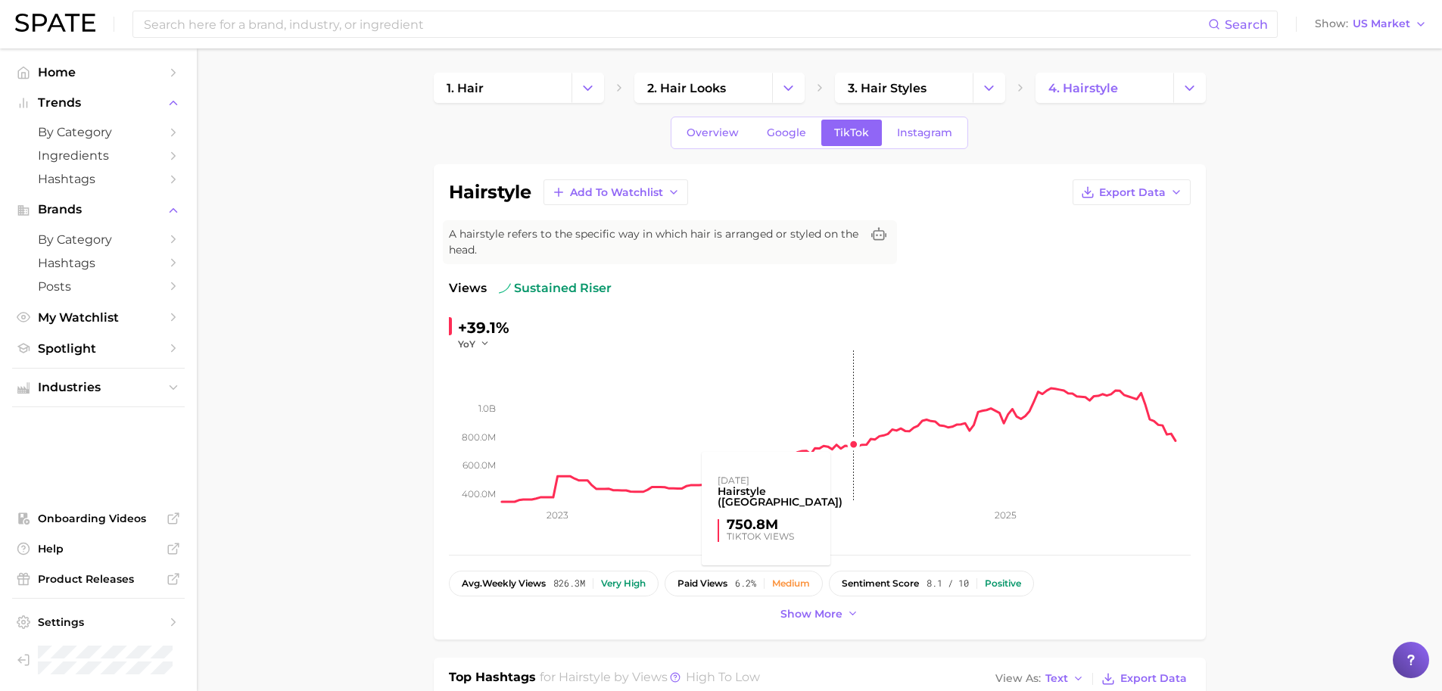
click at [850, 416] on rect at bounding box center [846, 426] width 689 height 151
click at [853, 447] on rect at bounding box center [846, 426] width 689 height 151
